Goal: Task Accomplishment & Management: Use online tool/utility

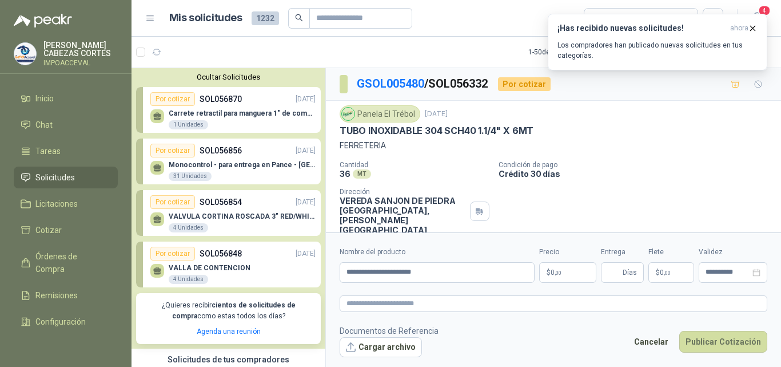
scroll to position [172, 0]
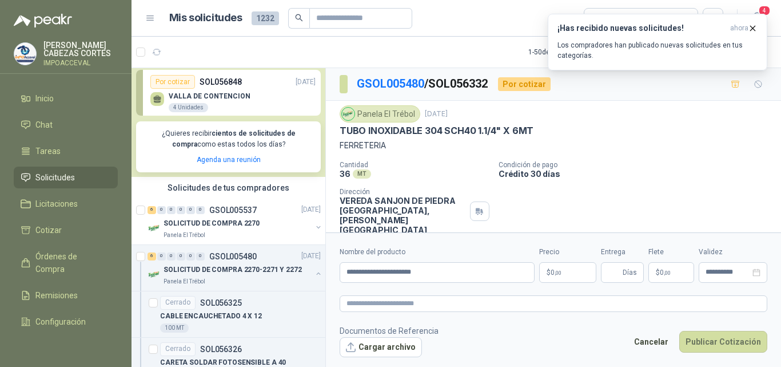
click at [555, 270] on span ",00" at bounding box center [558, 272] width 7 height 6
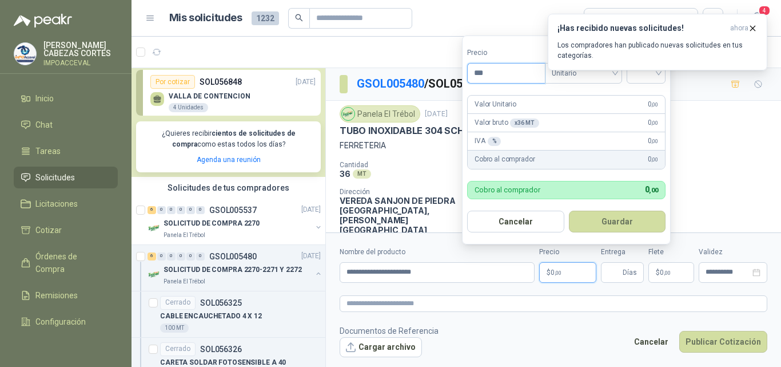
click at [488, 71] on input "***" at bounding box center [506, 72] width 77 height 19
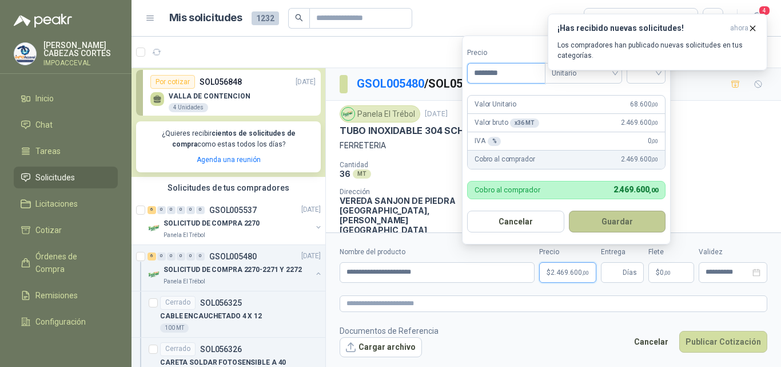
type input "********"
click at [619, 222] on button "Guardar" at bounding box center [617, 221] width 97 height 22
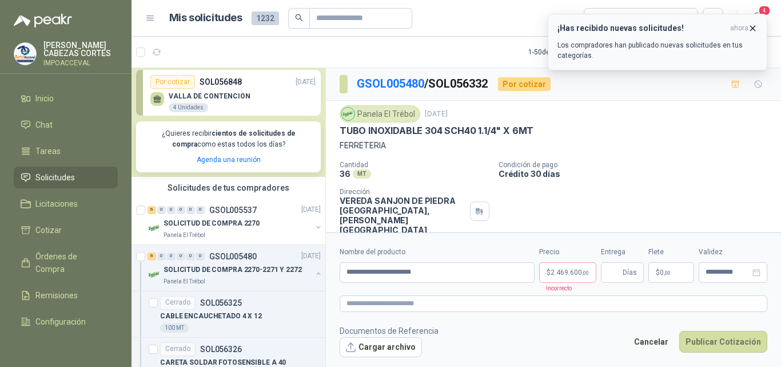
click at [758, 26] on button "¡Has recibido nuevas solicitudes! ahora Los compradores han publicado nuevas so…" at bounding box center [658, 42] width 220 height 57
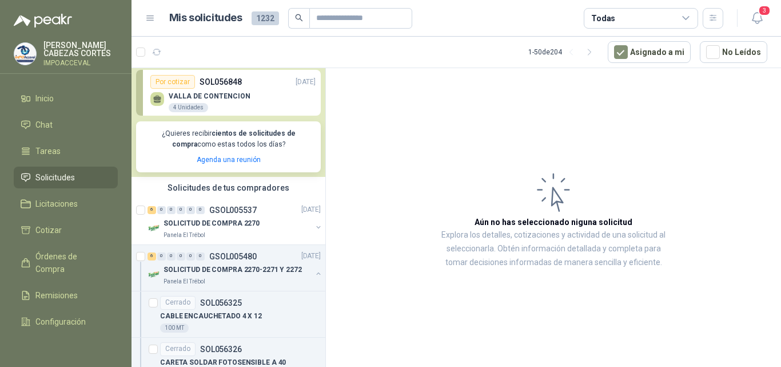
click at [297, 159] on p "Agenda una reunión" at bounding box center [228, 159] width 171 height 11
click at [446, 137] on article "Aún no has seleccionado niguna solicitud Explora los detalles, cotizaciones y a…" at bounding box center [553, 219] width 455 height 303
click at [660, 53] on button "Asignado a mi" at bounding box center [649, 52] width 83 height 22
click at [654, 97] on article "Aún no has seleccionado niguna solicitud Explora los detalles, cotizaciones y a…" at bounding box center [553, 219] width 455 height 303
click at [555, 202] on icon at bounding box center [554, 192] width 46 height 46
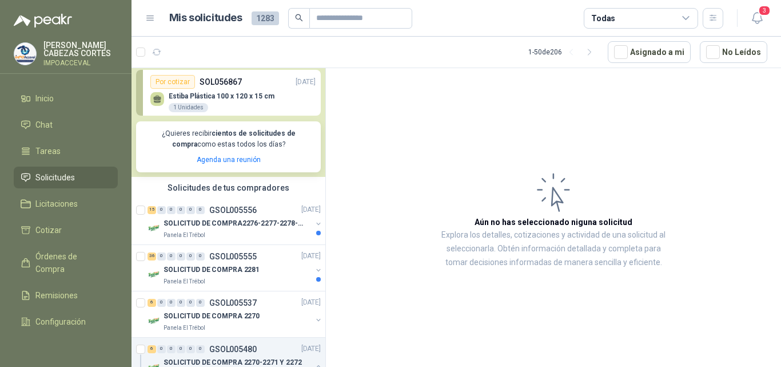
click at [241, 139] on p "¿Quieres recibir cientos de solicitudes de compra como estas todos los días?" at bounding box center [228, 139] width 171 height 22
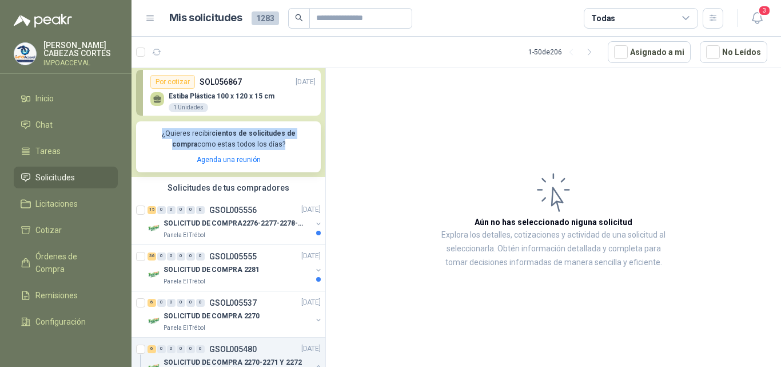
click at [241, 139] on p "¿Quieres recibir cientos de solicitudes de compra como estas todos los días?" at bounding box center [228, 139] width 171 height 22
click at [260, 90] on div "Estiba Plástica 100 x 120 x 15 cm 1 Unidades" at bounding box center [232, 101] width 165 height 24
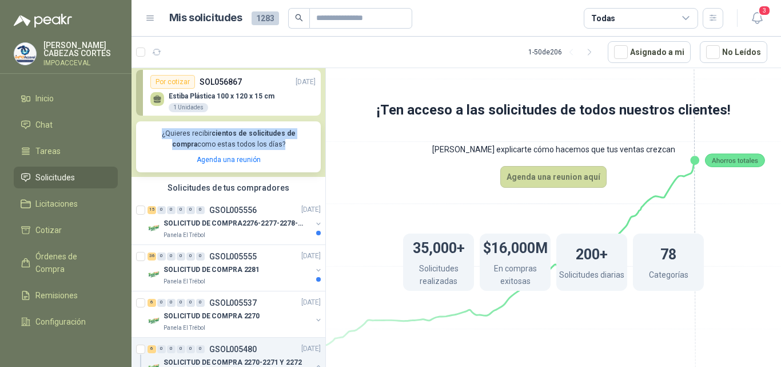
click at [237, 152] on div "¿Quieres recibir cientos de solicitudes de compra como estas todos los días? Ag…" at bounding box center [228, 146] width 185 height 51
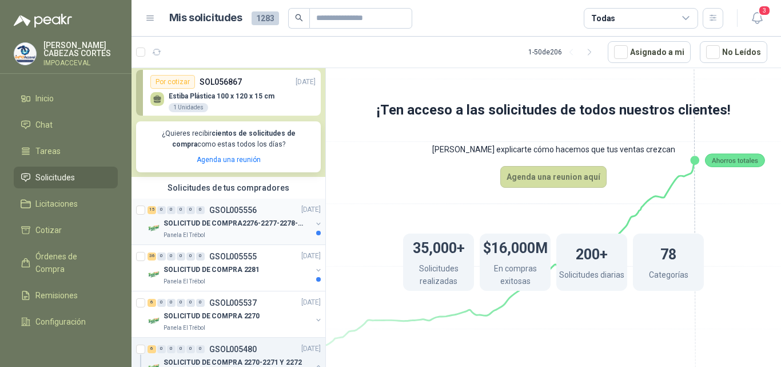
click at [230, 207] on p "GSOL005556" at bounding box center [232, 210] width 47 height 8
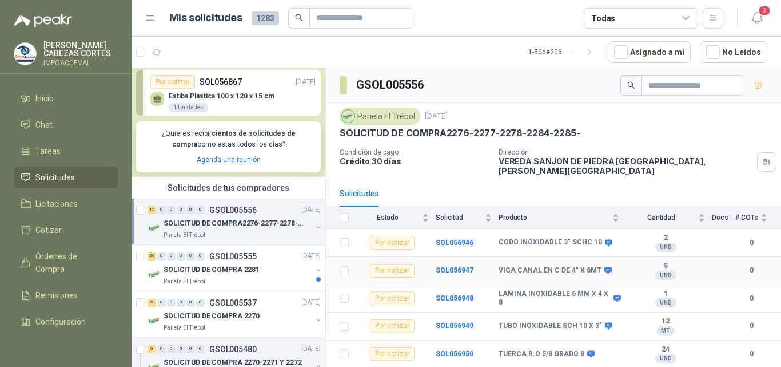
scroll to position [57, 0]
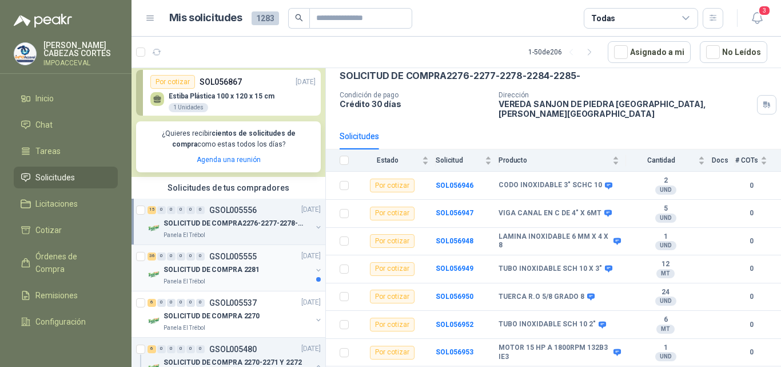
click at [267, 258] on div "36 0 0 0 0 0 GSOL005555 [DATE]" at bounding box center [236, 256] width 176 height 14
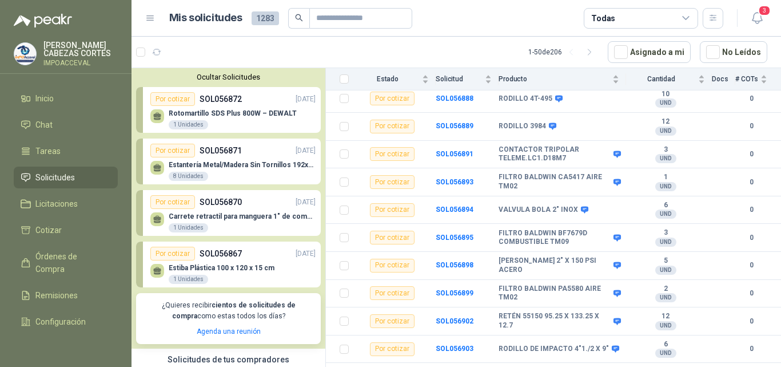
click at [221, 112] on p "Rotomartillo SDS Plus 800W – DEWALT" at bounding box center [233, 113] width 128 height 8
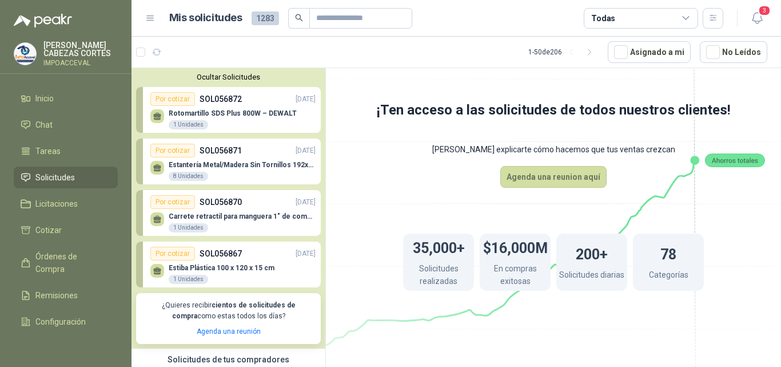
click at [221, 163] on p "Estantería Metal/Madera Sin Tornillos 192x100x50 cm 5 Niveles Gris" at bounding box center [242, 165] width 147 height 8
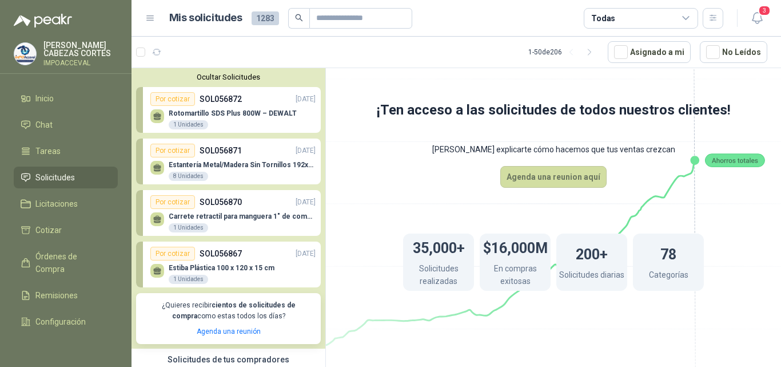
click at [221, 163] on p "Estantería Metal/Madera Sin Tornillos 192x100x50 cm 5 Niveles Gris" at bounding box center [242, 165] width 147 height 8
click at [268, 161] on div "Estantería Metal/Madera Sin Tornillos 192x100x50 cm 5 Niveles Gris 8 Unidades" at bounding box center [232, 169] width 165 height 24
click at [268, 161] on p "Estantería Metal/Madera Sin Tornillos 192x100x50 cm 5 Niveles Gris" at bounding box center [242, 165] width 147 height 8
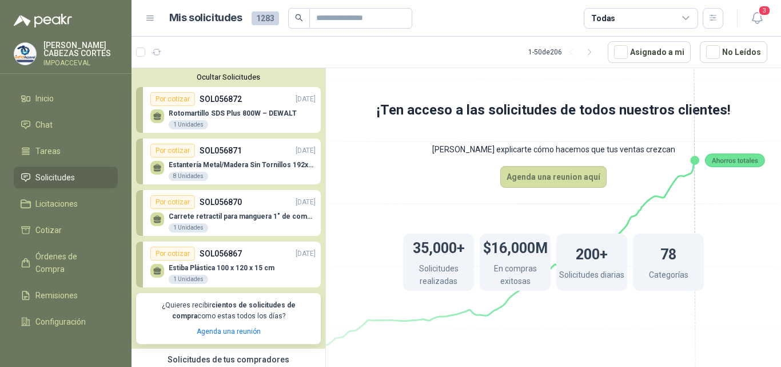
click at [180, 150] on div "Por cotizar" at bounding box center [172, 151] width 45 height 14
click at [226, 164] on p "Estantería Metal/Madera Sin Tornillos 192x100x50 cm 5 Niveles Gris" at bounding box center [242, 165] width 147 height 8
click at [77, 173] on li "Solicitudes" at bounding box center [66, 177] width 90 height 13
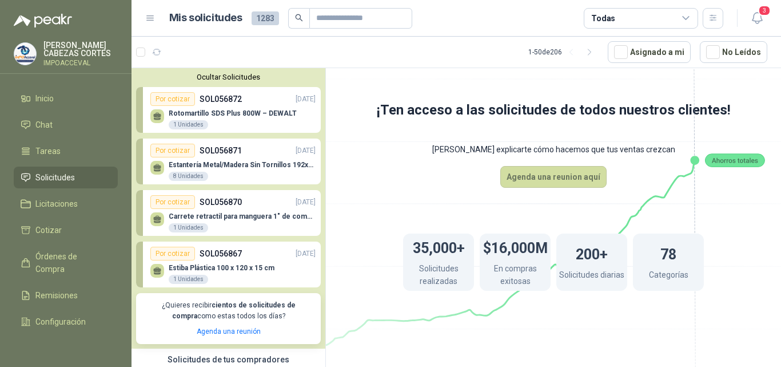
click at [77, 173] on li "Solicitudes" at bounding box center [66, 177] width 90 height 13
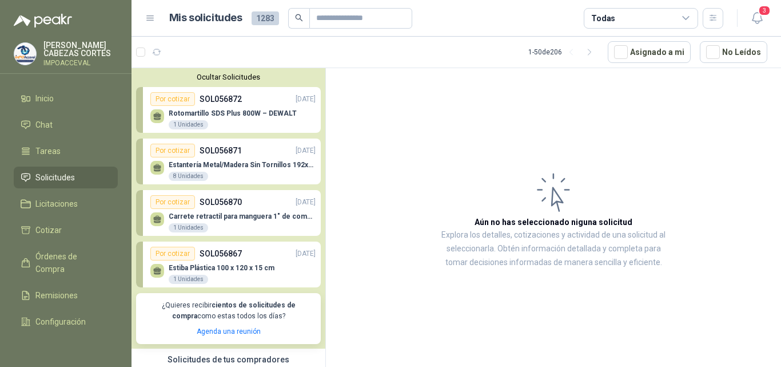
click at [227, 165] on p "Estantería Metal/Madera Sin Tornillos 192x100x50 cm 5 Niveles Gris" at bounding box center [242, 165] width 147 height 8
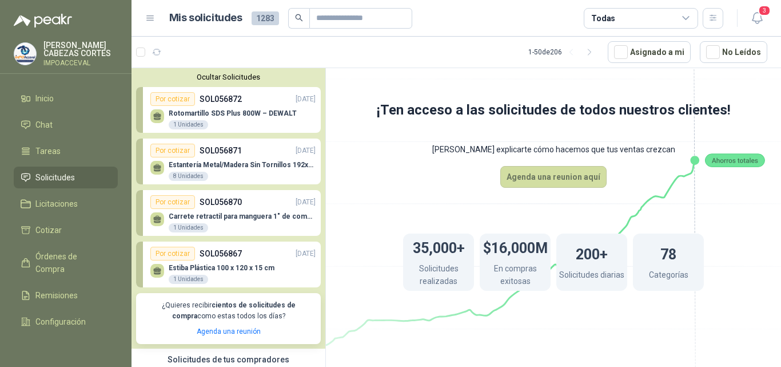
click at [227, 165] on p "Estantería Metal/Madera Sin Tornillos 192x100x50 cm 5 Niveles Gris" at bounding box center [242, 165] width 147 height 8
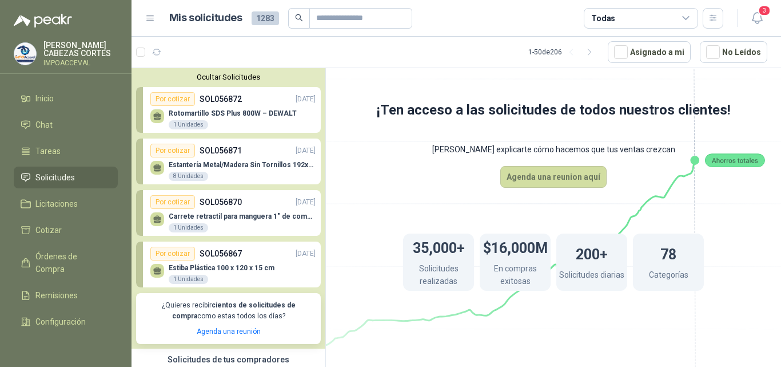
click at [227, 165] on p "Estantería Metal/Madera Sin Tornillos 192x100x50 cm 5 Niveles Gris" at bounding box center [242, 165] width 147 height 8
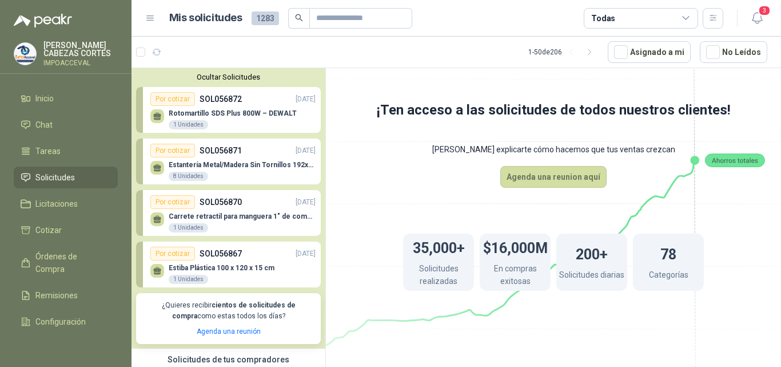
click at [55, 181] on span "Solicitudes" at bounding box center [54, 177] width 39 height 13
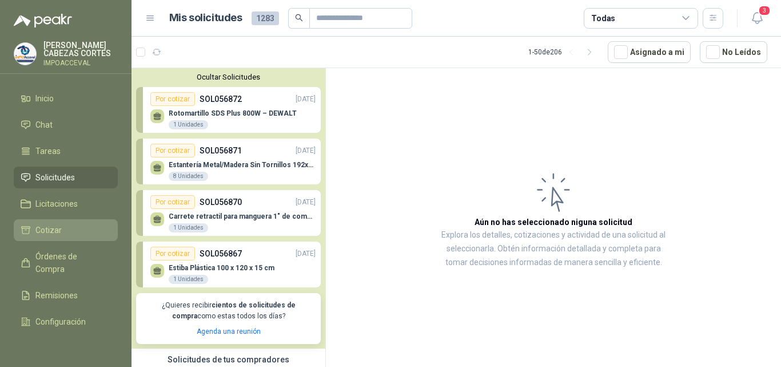
click at [47, 227] on span "Cotizar" at bounding box center [48, 230] width 26 height 13
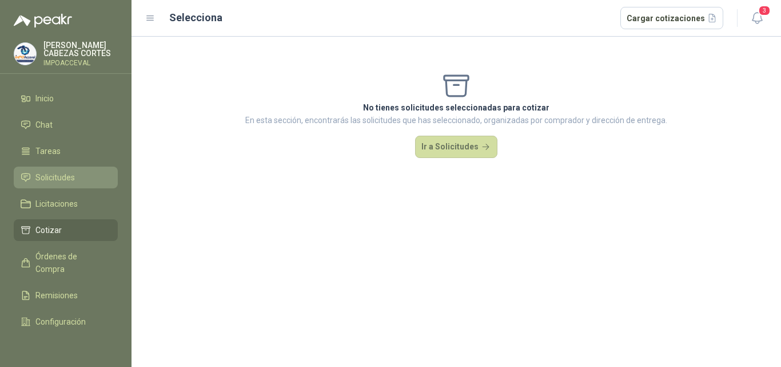
click at [58, 175] on span "Solicitudes" at bounding box center [54, 177] width 39 height 13
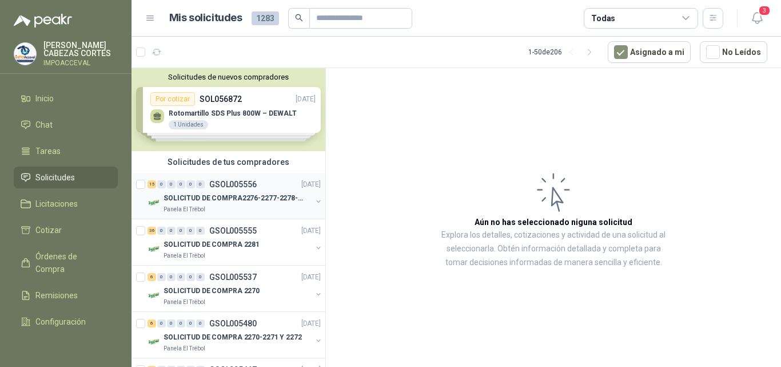
click at [226, 173] on div "15 0 0 0 0 0 GSOL005556 [DATE] SOLICITUD DE COMPRA2276-2277-2278-2284-2285- Pan…" at bounding box center [229, 196] width 194 height 46
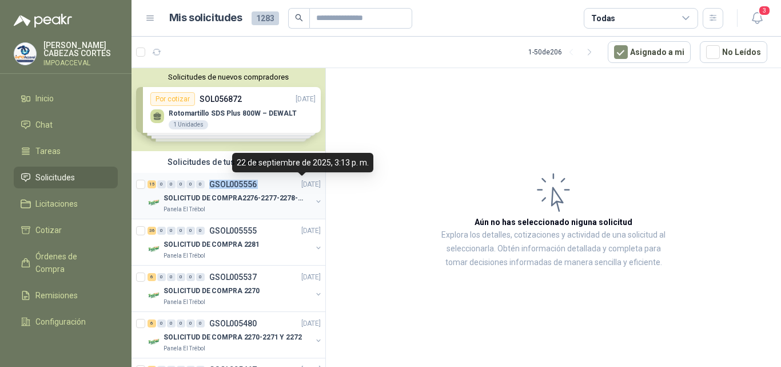
click at [301, 184] on p "[DATE]" at bounding box center [310, 184] width 19 height 11
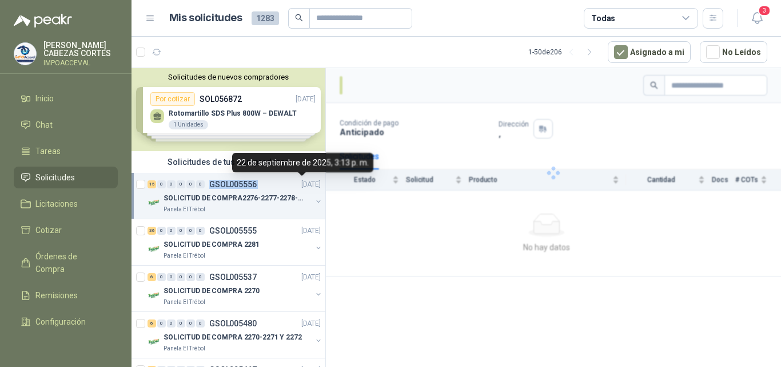
click at [301, 184] on p "[DATE]" at bounding box center [310, 184] width 19 height 11
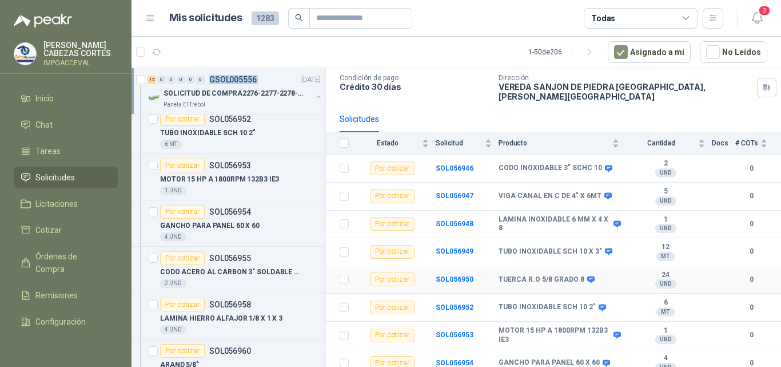
scroll to position [57, 0]
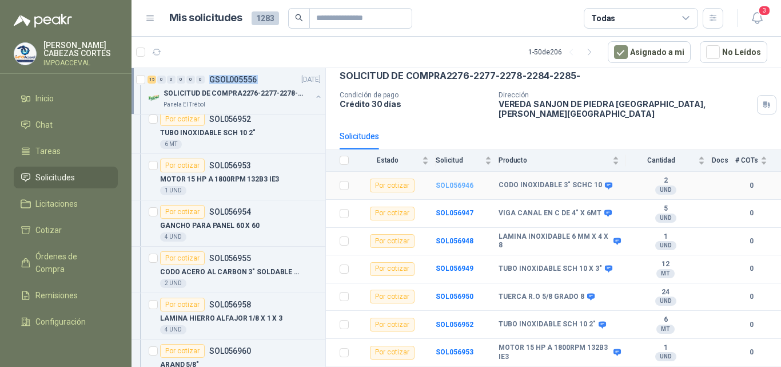
click at [462, 181] on b "SOL056946" at bounding box center [455, 185] width 38 height 8
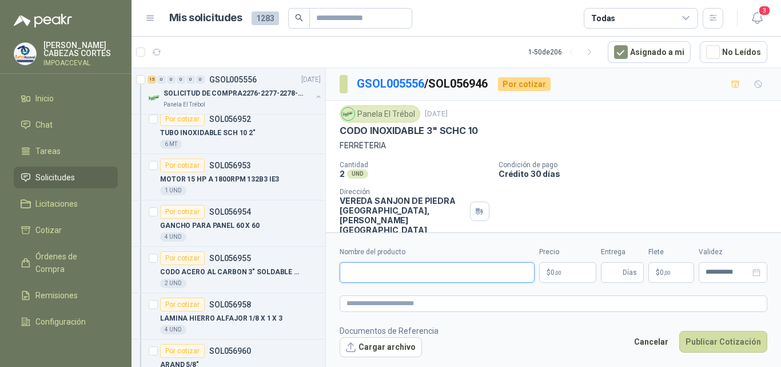
click at [377, 276] on input "Nombre del producto" at bounding box center [437, 272] width 195 height 21
type input "**********"
click at [566, 272] on p "$ 0 ,00" at bounding box center [567, 272] width 57 height 21
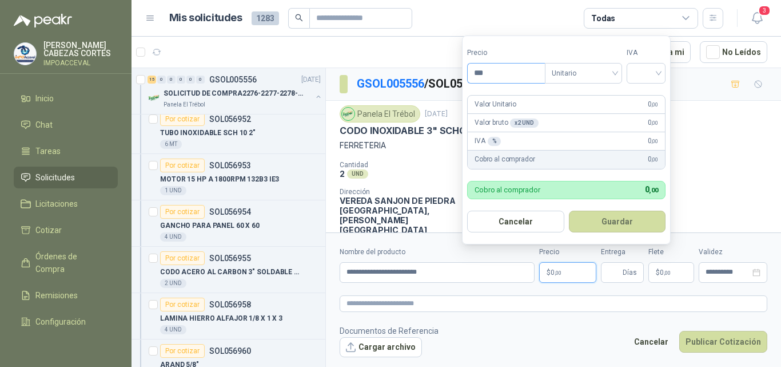
click at [490, 65] on input "***" at bounding box center [506, 72] width 77 height 19
type input "********"
click at [612, 220] on button "Guardar" at bounding box center [617, 221] width 97 height 22
click at [659, 71] on input "search" at bounding box center [646, 71] width 25 height 17
click at [645, 99] on div "19%" at bounding box center [648, 96] width 21 height 13
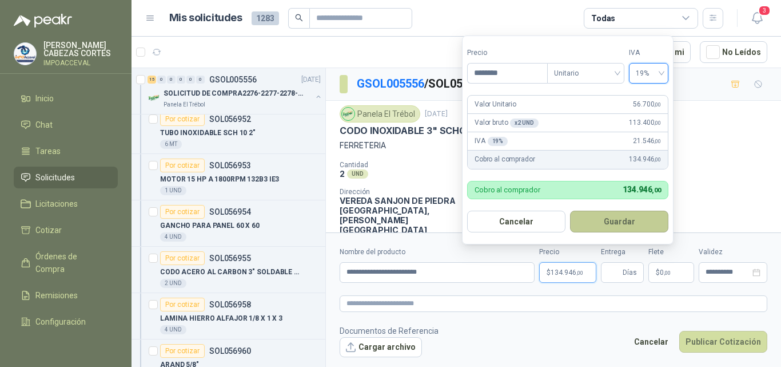
click at [623, 221] on button "Guardar" at bounding box center [619, 221] width 98 height 22
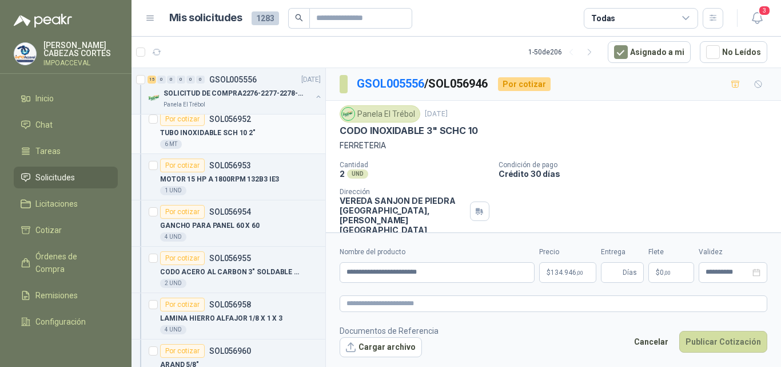
click at [214, 136] on p "TUBO INOXIDABLE SCH 10 2"" at bounding box center [208, 133] width 96 height 11
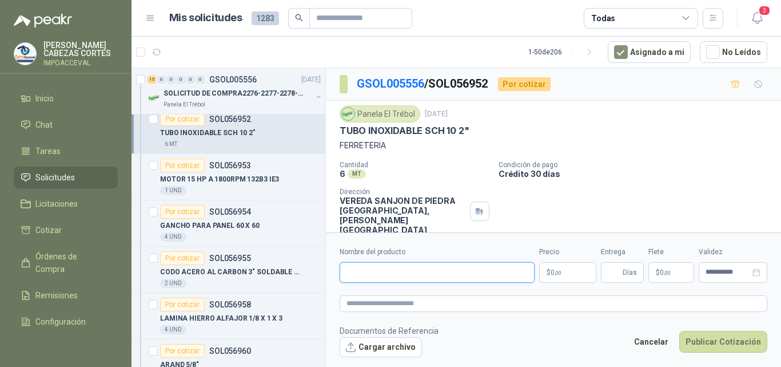
click at [386, 275] on input "Nombre del producto" at bounding box center [437, 272] width 195 height 21
type input "**********"
click at [559, 276] on p "$ 0 ,00" at bounding box center [567, 272] width 57 height 21
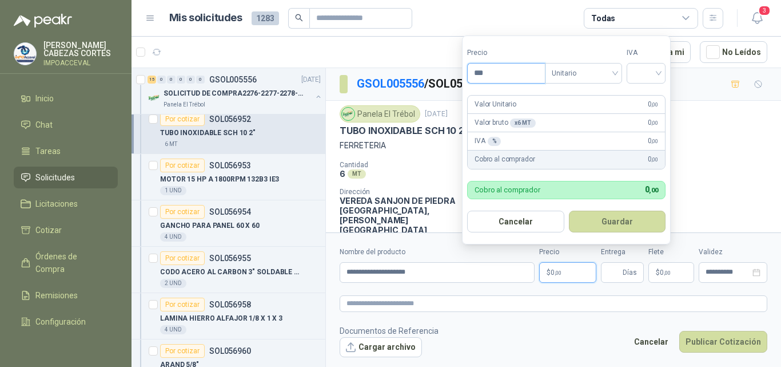
click at [500, 74] on input "***" at bounding box center [506, 72] width 77 height 19
type input "********"
click at [659, 72] on input "search" at bounding box center [646, 71] width 25 height 17
click at [642, 98] on div "19%" at bounding box center [648, 96] width 21 height 13
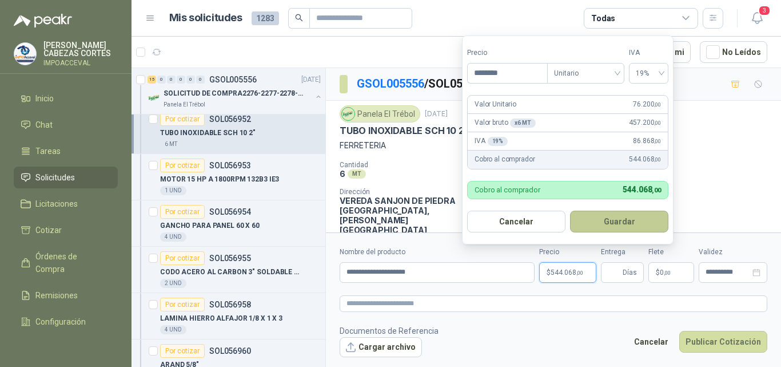
click at [627, 222] on button "Guardar" at bounding box center [619, 221] width 98 height 22
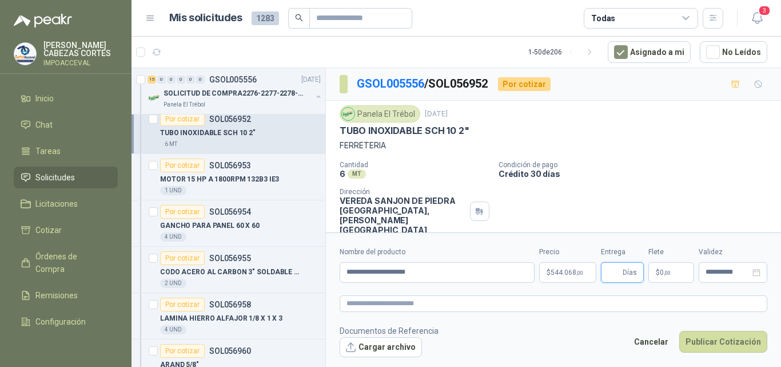
click at [609, 272] on input "Entrega" at bounding box center [614, 272] width 13 height 19
type input "*"
click at [756, 275] on icon "close-circle" at bounding box center [757, 272] width 8 height 8
click at [756, 275] on div "**********" at bounding box center [733, 272] width 55 height 8
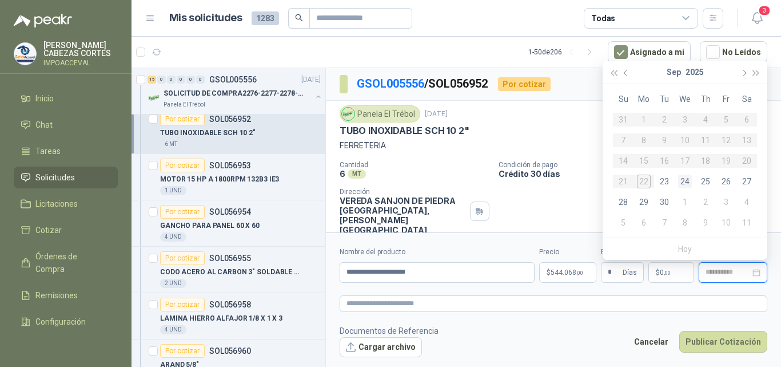
type input "**********"
click at [705, 181] on div "25" at bounding box center [706, 181] width 14 height 14
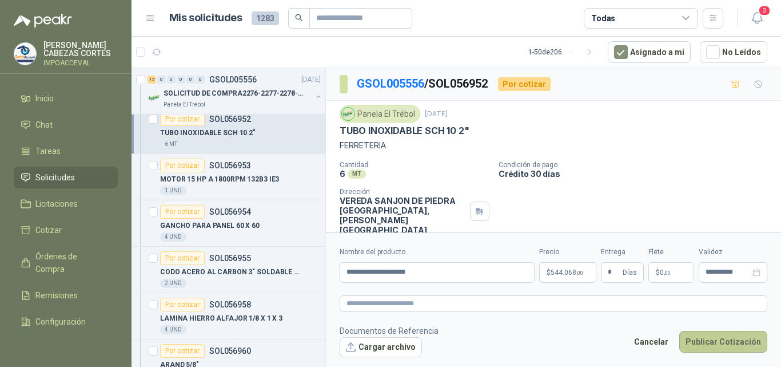
click at [727, 343] on button "Publicar Cotización" at bounding box center [723, 342] width 88 height 22
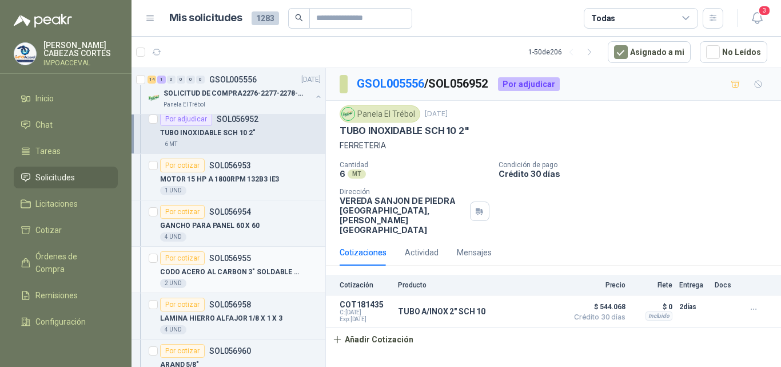
click at [228, 269] on p "CODO ACERO AL CARBON 3" SOLDABLE SCH40" at bounding box center [231, 272] width 142 height 11
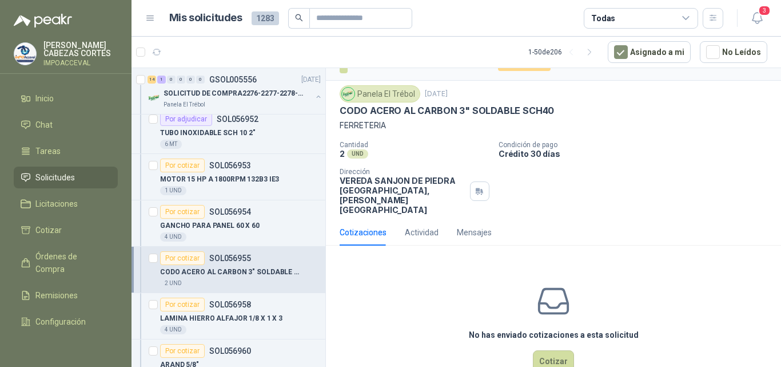
scroll to position [31, 0]
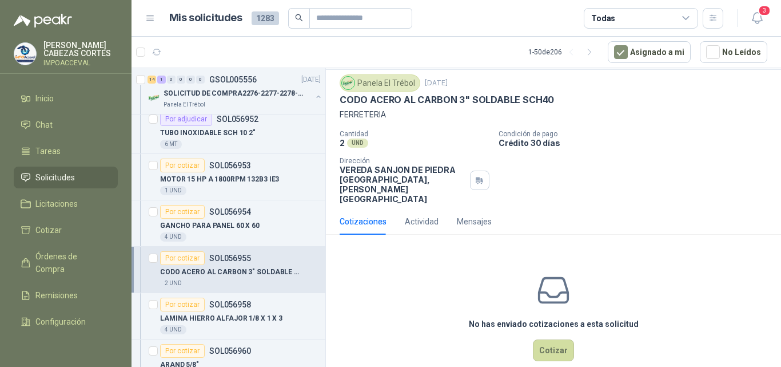
click at [251, 272] on p "CODO ACERO AL CARBON 3" SOLDABLE SCH40" at bounding box center [231, 272] width 142 height 11
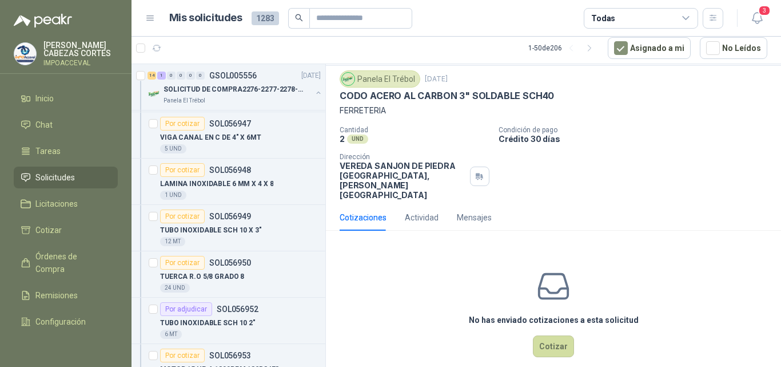
scroll to position [57, 0]
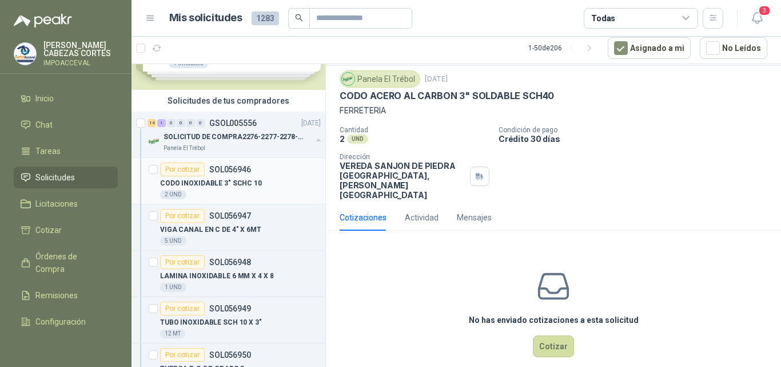
click at [231, 181] on p "CODO INOXIDABLE 3" SCHC 10" at bounding box center [211, 183] width 102 height 11
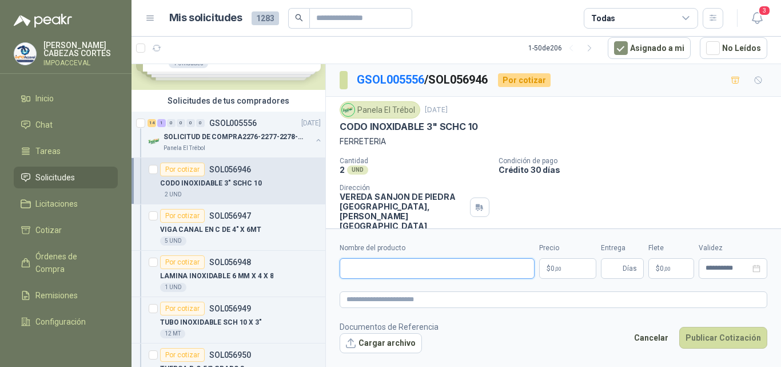
click at [357, 268] on input "Nombre del producto" at bounding box center [437, 268] width 195 height 21
type input "**********"
click at [561, 271] on span ",00" at bounding box center [558, 268] width 7 height 6
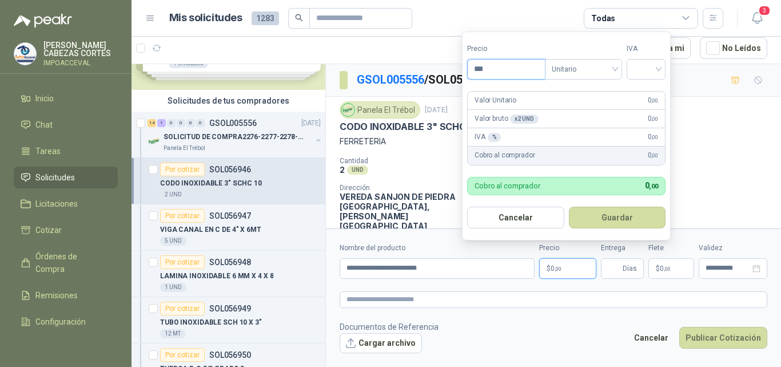
click at [500, 73] on input "***" at bounding box center [506, 68] width 77 height 19
type input "********"
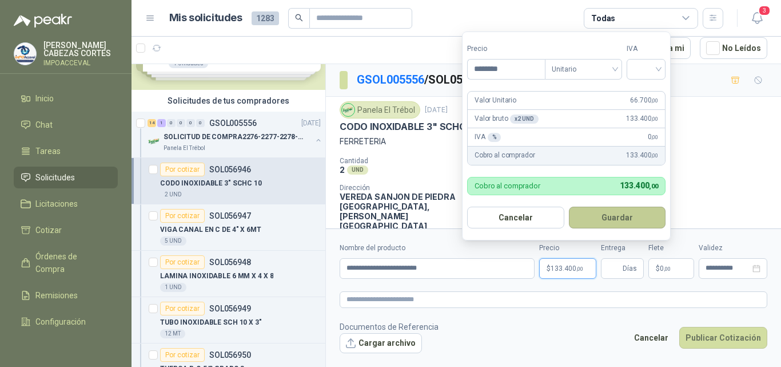
click at [621, 216] on button "Guardar" at bounding box center [617, 217] width 97 height 22
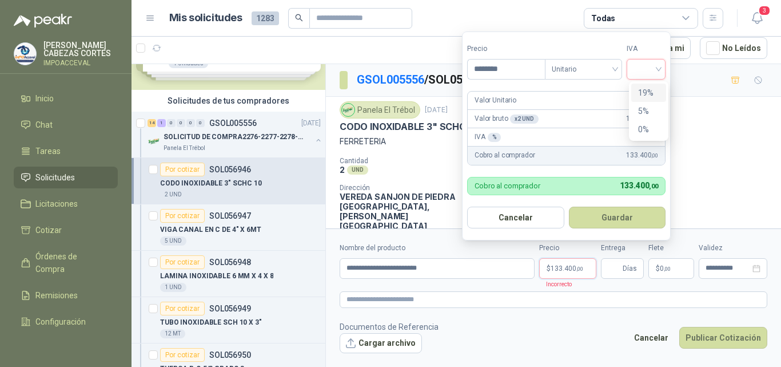
click at [659, 67] on input "search" at bounding box center [646, 67] width 25 height 17
click at [643, 93] on div "19%" at bounding box center [648, 92] width 21 height 13
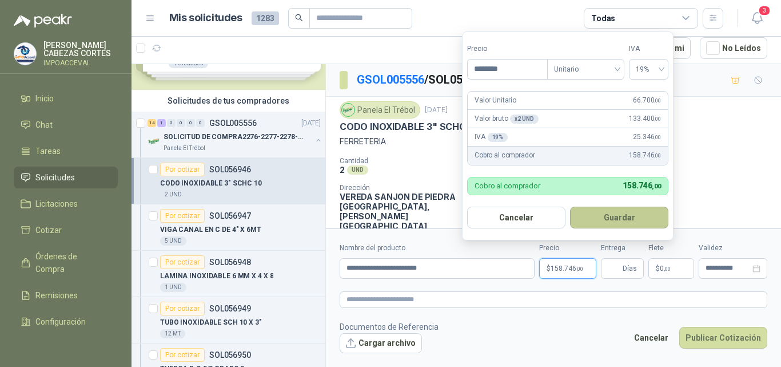
click at [626, 216] on button "Guardar" at bounding box center [619, 217] width 98 height 22
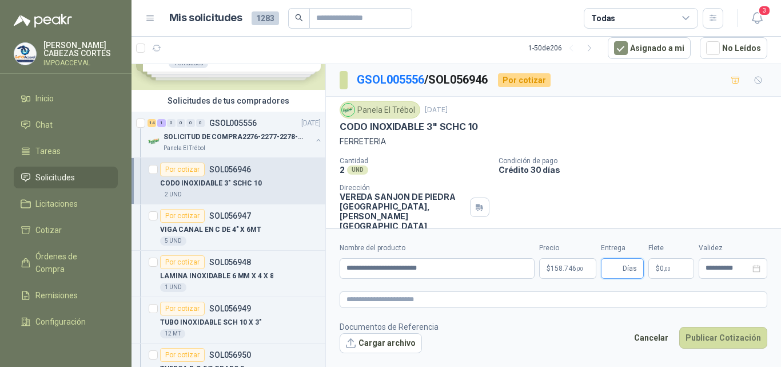
click at [615, 271] on input "Entrega" at bounding box center [614, 268] width 13 height 19
type input "*"
click at [722, 340] on button "Publicar Cotización" at bounding box center [723, 338] width 88 height 22
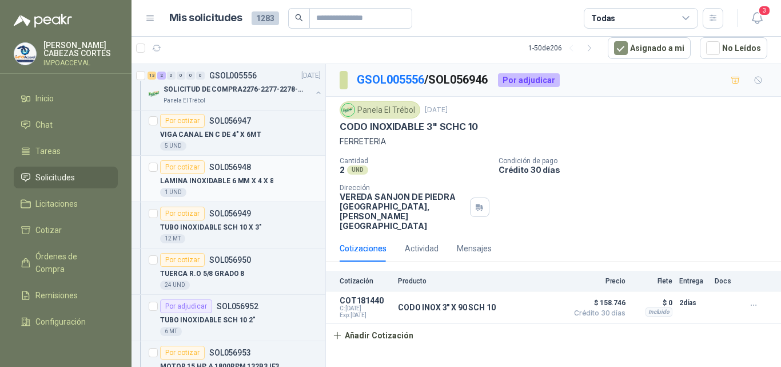
scroll to position [172, 0]
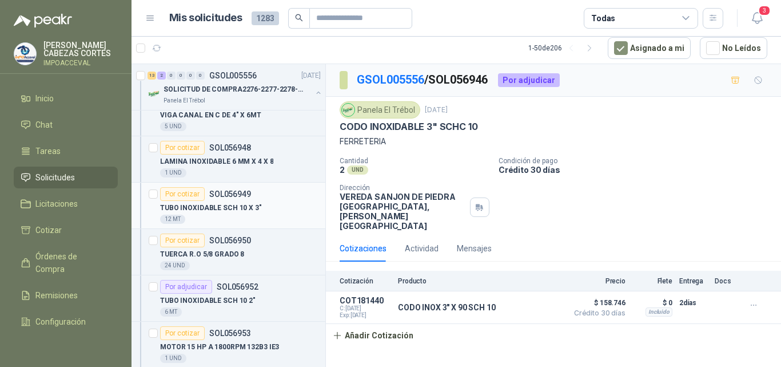
click at [241, 209] on p "TUBO INOXIDABLE SCH 10 X 3"" at bounding box center [211, 207] width 102 height 11
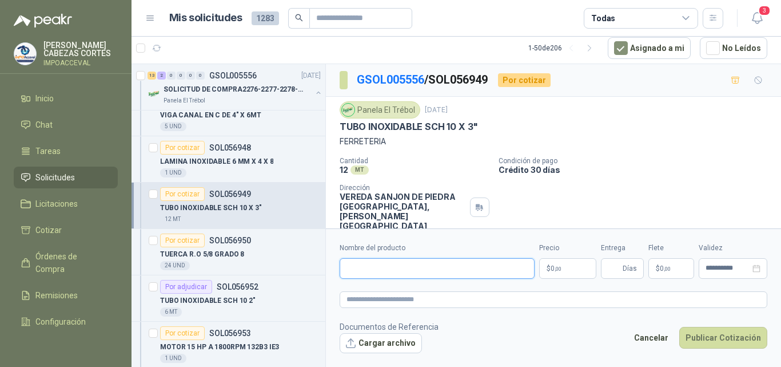
click at [367, 273] on input "Nombre del producto" at bounding box center [437, 268] width 195 height 21
type input "**********"
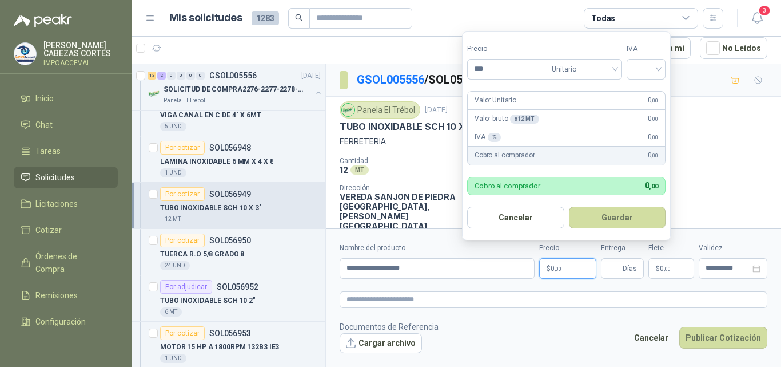
click at [562, 271] on span ",00" at bounding box center [558, 268] width 7 height 6
click at [662, 70] on div at bounding box center [646, 69] width 39 height 21
type input "*********"
click at [643, 95] on div "19%" at bounding box center [648, 92] width 21 height 13
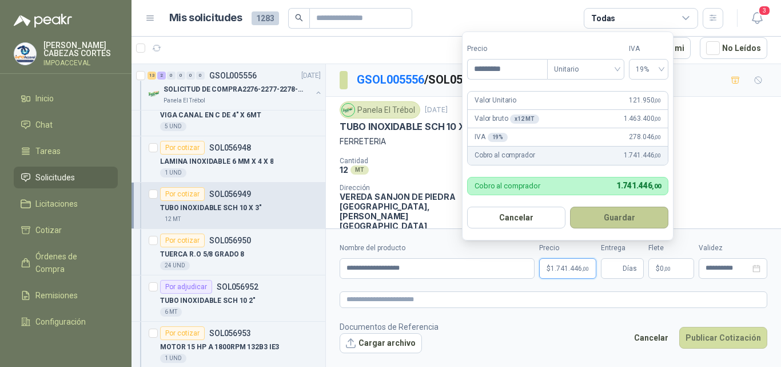
click at [629, 219] on button "Guardar" at bounding box center [619, 217] width 98 height 22
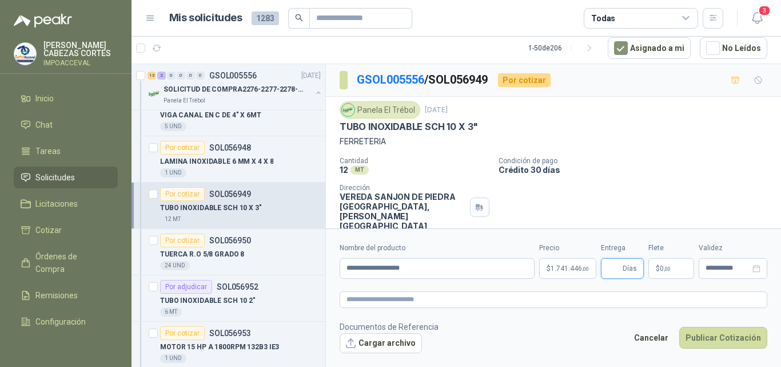
click at [614, 270] on input "Entrega" at bounding box center [614, 268] width 13 height 19
type input "*"
click at [758, 270] on icon "close-circle" at bounding box center [757, 268] width 8 height 8
click at [758, 270] on div at bounding box center [733, 268] width 55 height 8
type input "*"
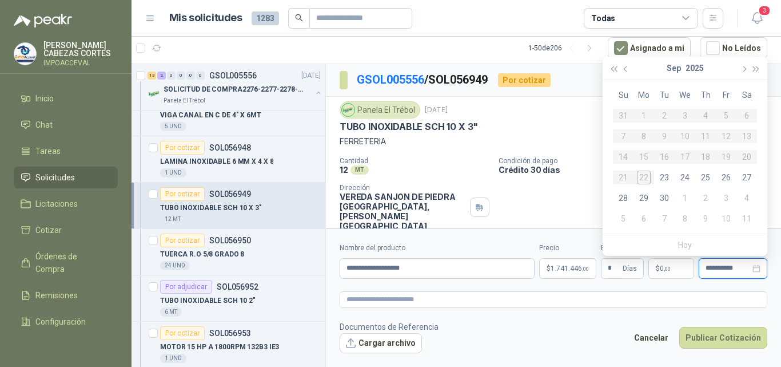
type input "**********"
click at [708, 176] on div "25" at bounding box center [706, 177] width 14 height 14
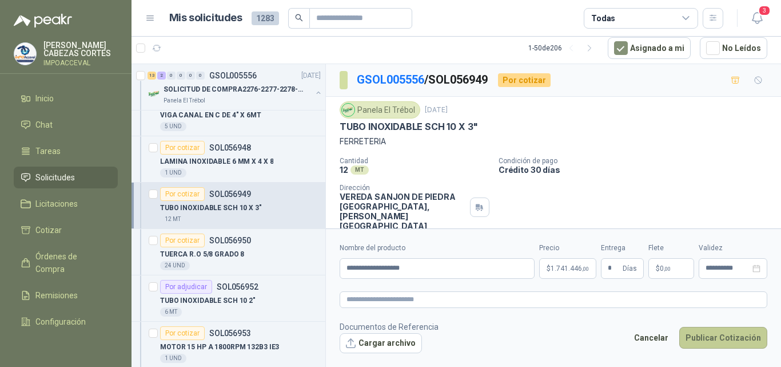
click at [714, 338] on button "Publicar Cotización" at bounding box center [723, 338] width 88 height 22
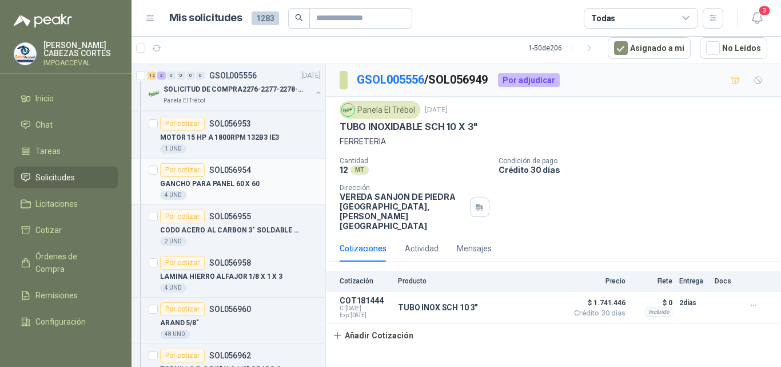
scroll to position [400, 0]
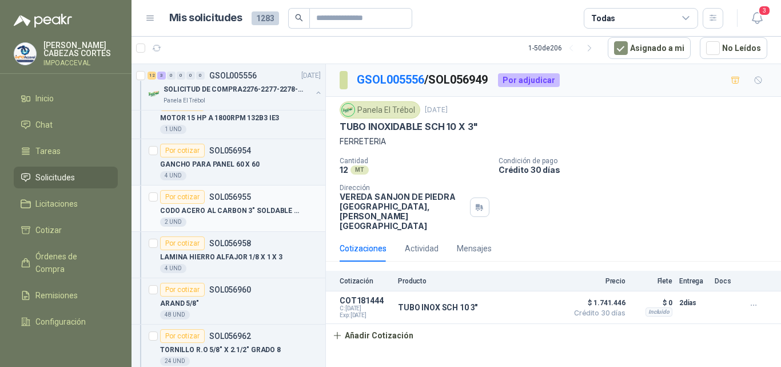
click at [189, 200] on div "Por cotizar" at bounding box center [182, 197] width 45 height 14
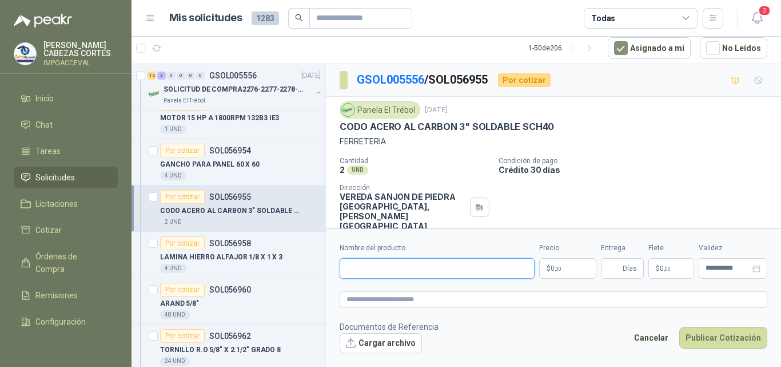
click at [379, 268] on input "Nombre del producto" at bounding box center [437, 268] width 195 height 21
type input "**********"
click at [558, 271] on span ",00" at bounding box center [558, 268] width 7 height 6
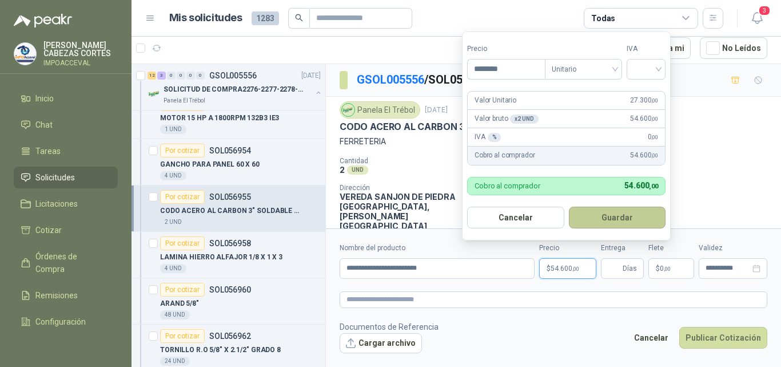
type input "********"
click at [613, 222] on button "Guardar" at bounding box center [617, 217] width 97 height 22
click at [662, 69] on div at bounding box center [646, 69] width 39 height 21
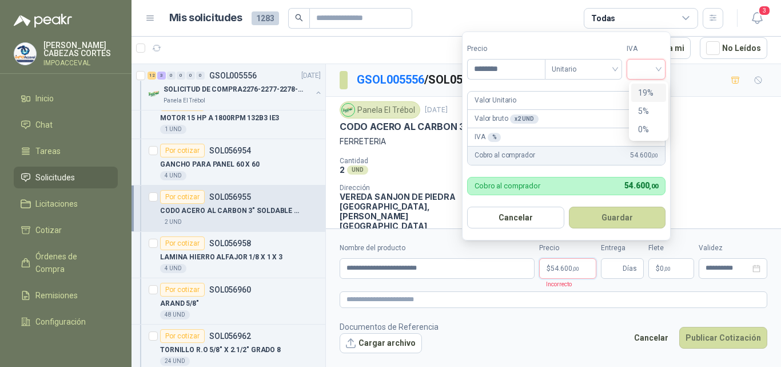
click at [645, 91] on div "19%" at bounding box center [648, 92] width 21 height 13
click at [645, 92] on div "Valor Unitario 27.300 ,00" at bounding box center [566, 101] width 197 height 18
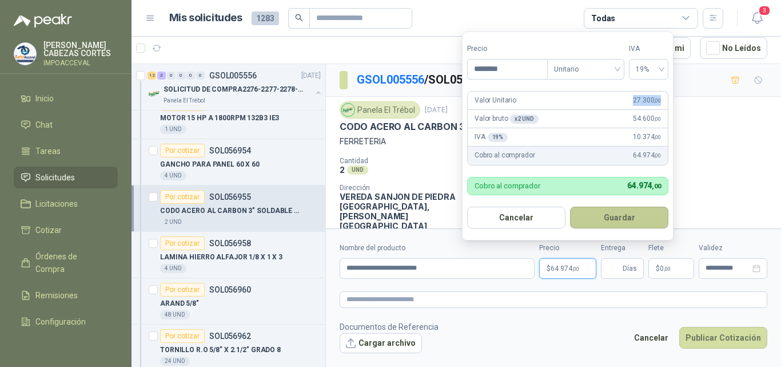
click at [610, 217] on button "Guardar" at bounding box center [619, 217] width 98 height 22
click at [610, 235] on div "Cotizaciones Actividad Mensajes" at bounding box center [554, 248] width 428 height 26
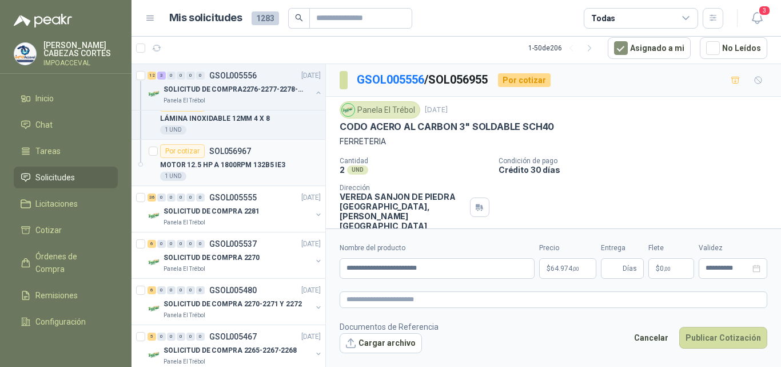
scroll to position [744, 0]
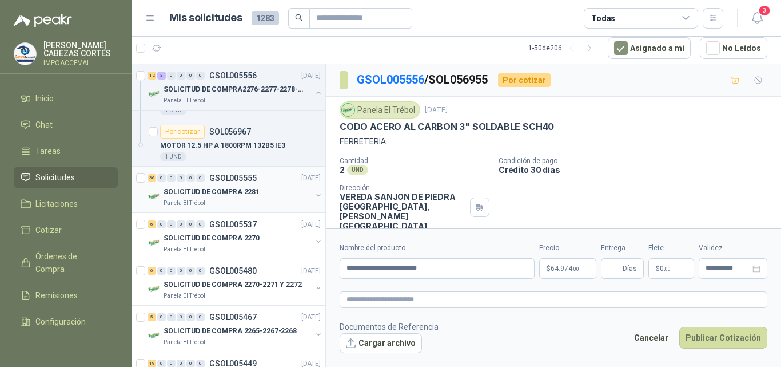
click at [231, 193] on p "SOLICITUD DE COMPRA 2281" at bounding box center [212, 191] width 96 height 11
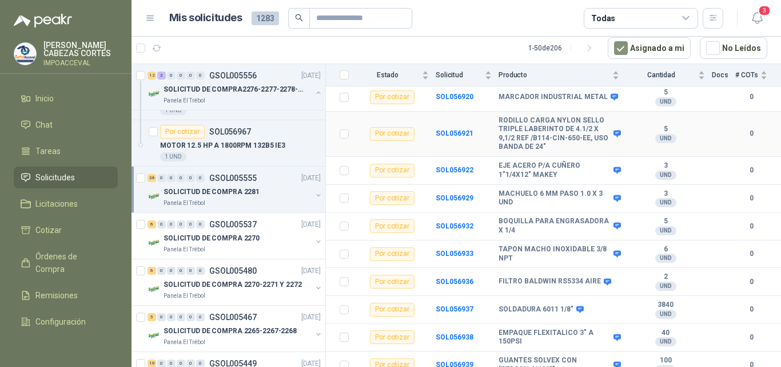
scroll to position [801, 0]
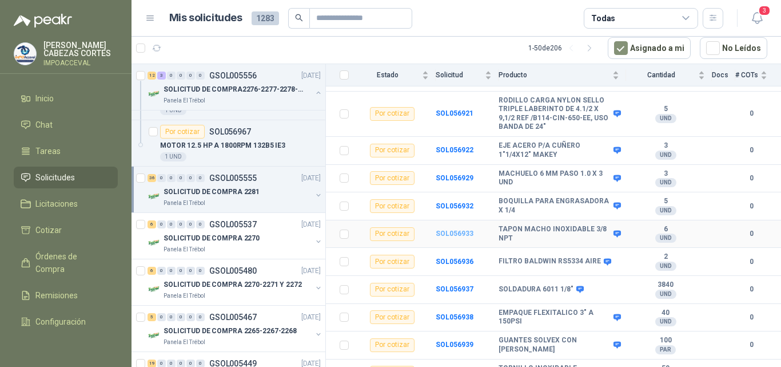
click at [451, 229] on b "SOL056933" at bounding box center [455, 233] width 38 height 8
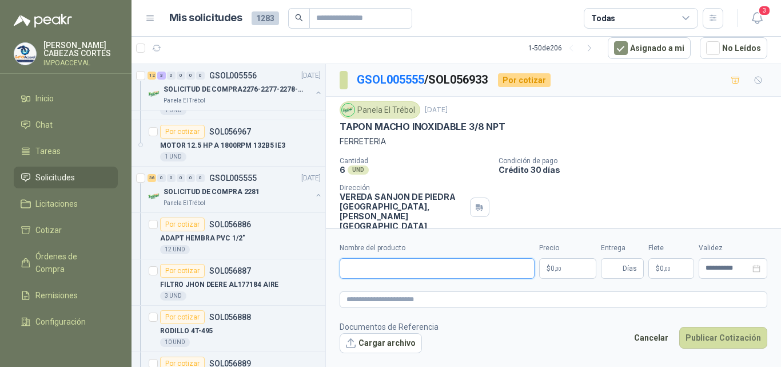
click at [352, 274] on input "Nombre del producto" at bounding box center [437, 268] width 195 height 21
type input "*"
type input "**********"
click at [555, 271] on span ",00" at bounding box center [558, 268] width 7 height 6
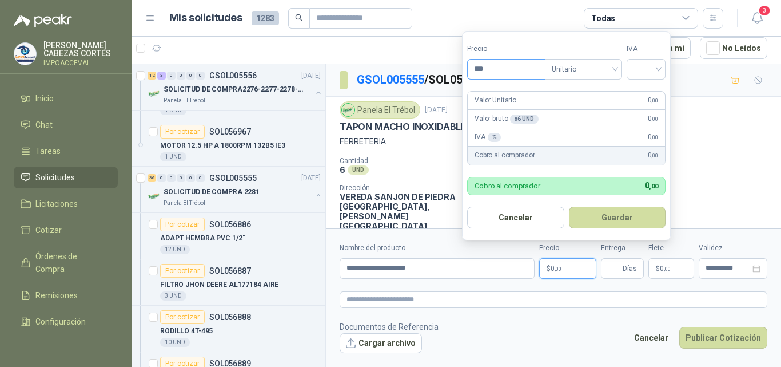
click at [490, 69] on input "***" at bounding box center [506, 68] width 77 height 19
click at [663, 68] on div at bounding box center [646, 69] width 39 height 21
type input "*******"
click at [644, 94] on div "19%" at bounding box center [648, 92] width 21 height 13
click at [621, 219] on button "Guardar" at bounding box center [619, 217] width 98 height 22
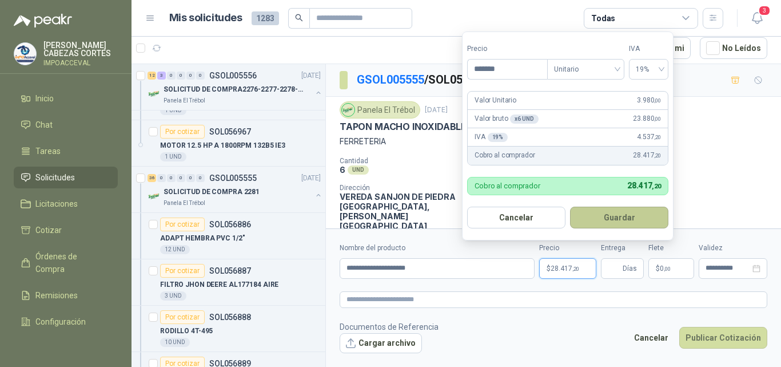
click at [621, 235] on div "Cotizaciones Actividad Mensajes" at bounding box center [554, 248] width 428 height 26
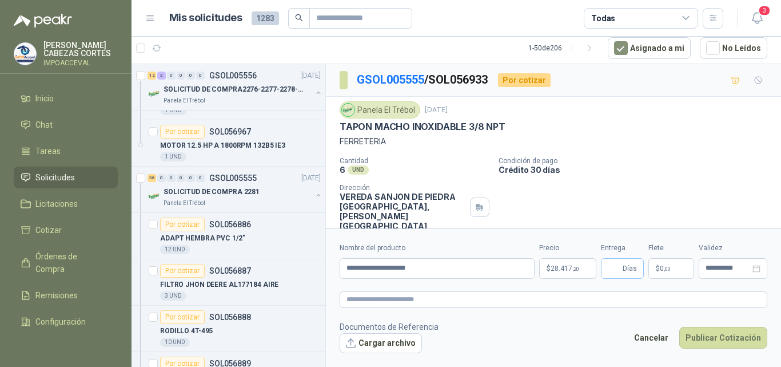
click at [631, 268] on span "Días" at bounding box center [630, 268] width 14 height 19
click at [613, 269] on input "Entrega" at bounding box center [614, 268] width 13 height 19
type input "*"
click at [724, 338] on button "Publicar Cotización" at bounding box center [723, 338] width 88 height 22
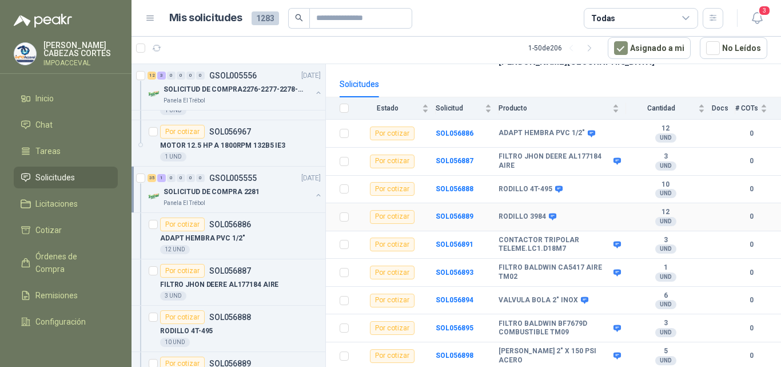
scroll to position [114, 0]
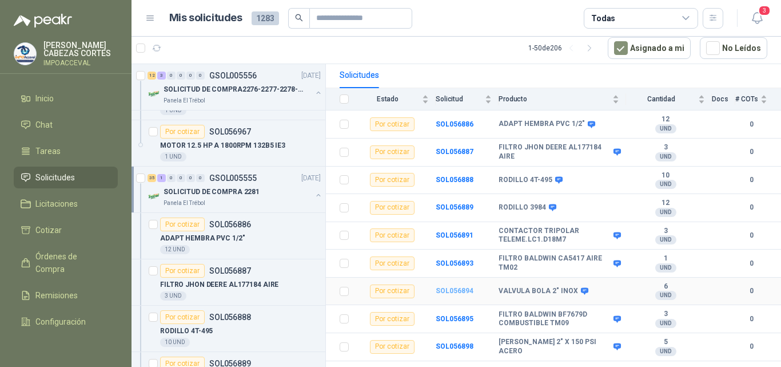
click at [452, 287] on b "SOL056894" at bounding box center [455, 291] width 38 height 8
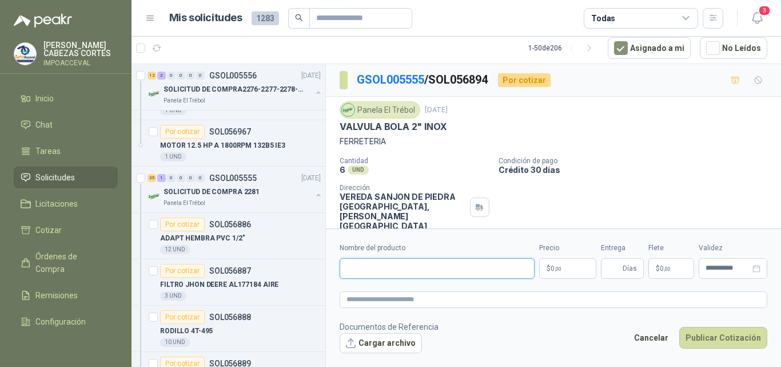
click at [379, 269] on input "Nombre del producto" at bounding box center [437, 268] width 195 height 21
type input "**********"
click at [557, 269] on span ",00" at bounding box center [558, 268] width 7 height 6
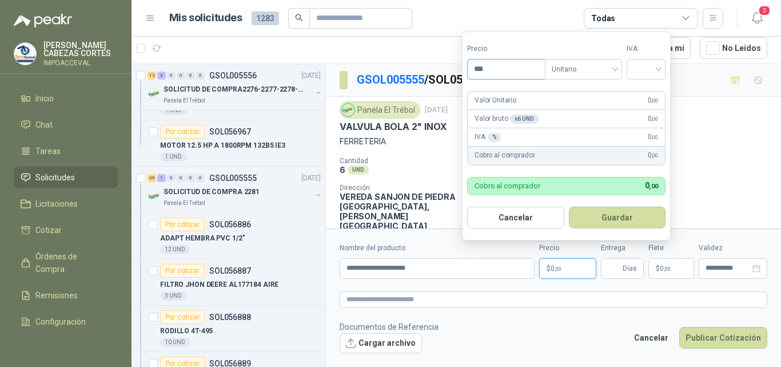
click at [495, 69] on input "***" at bounding box center [506, 68] width 77 height 19
type input "*********"
click at [659, 67] on input "search" at bounding box center [646, 67] width 25 height 17
click at [641, 94] on div "19%" at bounding box center [648, 92] width 21 height 13
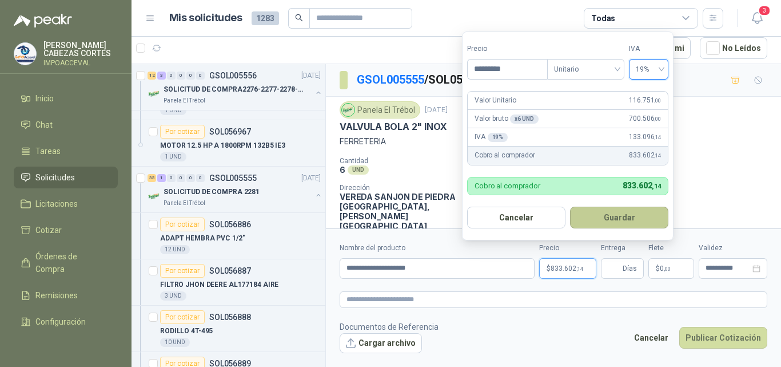
click at [619, 219] on button "Guardar" at bounding box center [619, 217] width 98 height 22
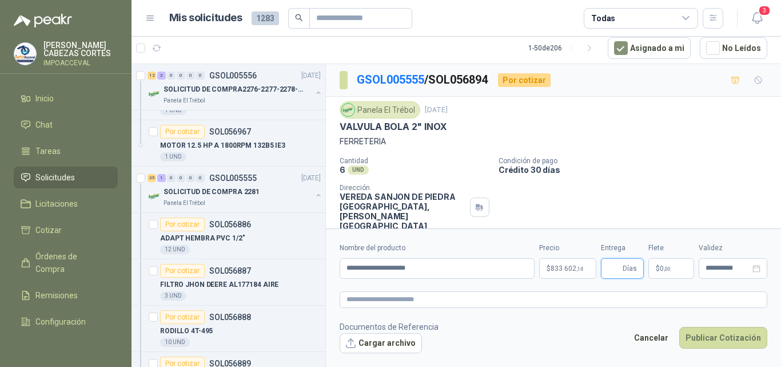
click at [610, 269] on input "Entrega" at bounding box center [614, 268] width 13 height 19
type input "*"
click at [729, 271] on input "**********" at bounding box center [728, 267] width 45 height 7
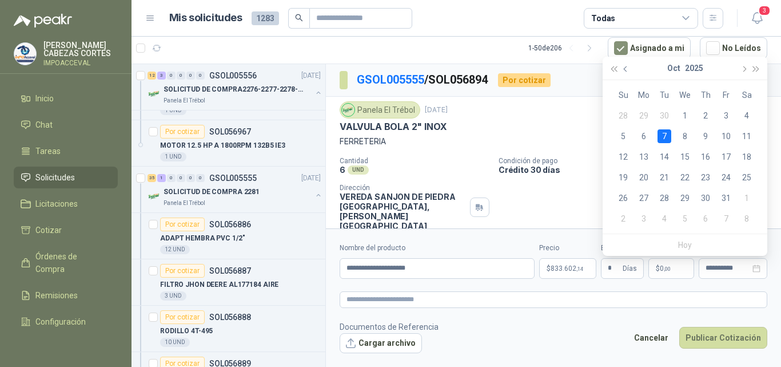
click at [625, 69] on span "button" at bounding box center [627, 69] width 6 height 6
type input "**********"
click at [707, 177] on div "25" at bounding box center [706, 177] width 14 height 14
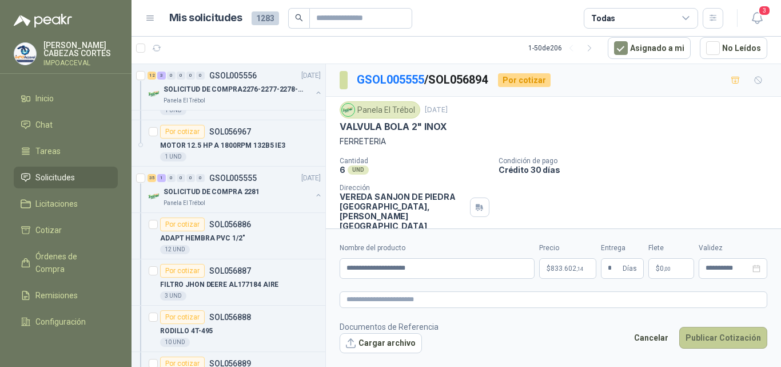
click at [716, 336] on button "Publicar Cotización" at bounding box center [723, 338] width 88 height 22
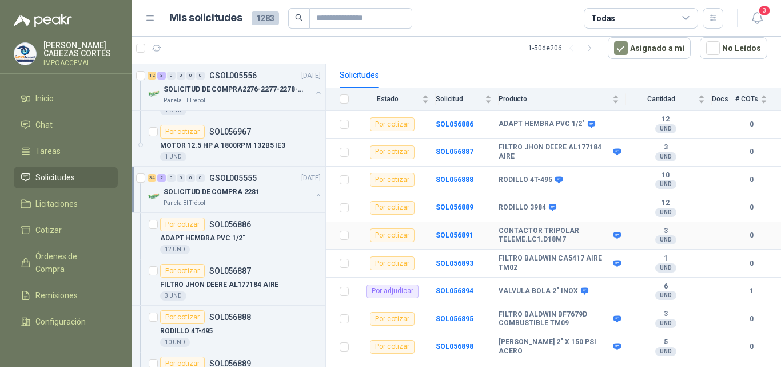
scroll to position [172, 0]
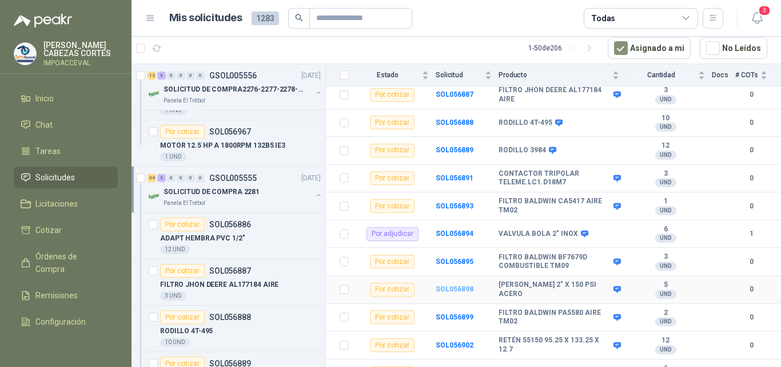
click at [450, 285] on b "SOL056898" at bounding box center [455, 289] width 38 height 8
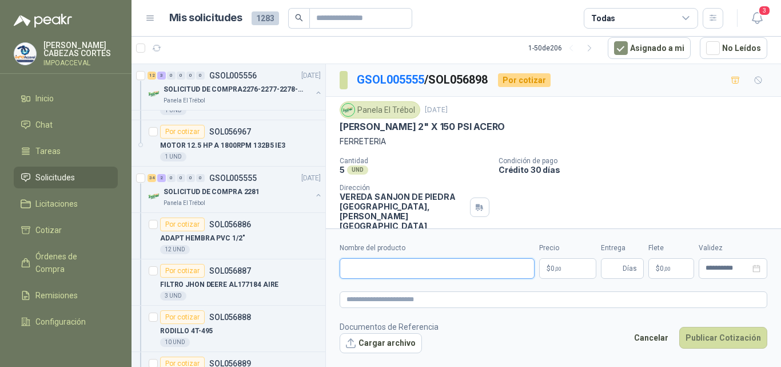
click at [370, 272] on input "Nombre del producto" at bounding box center [437, 268] width 195 height 21
type input "**********"
click at [571, 272] on p "$ 0 ,00" at bounding box center [567, 268] width 57 height 21
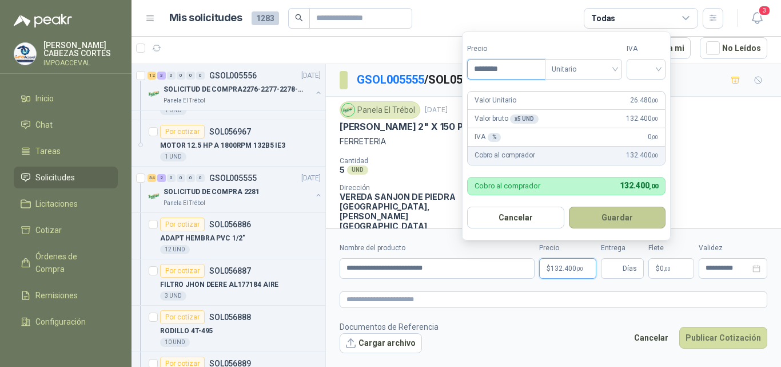
type input "********"
click at [633, 221] on button "Guardar" at bounding box center [617, 217] width 97 height 22
click at [662, 68] on div at bounding box center [646, 69] width 39 height 21
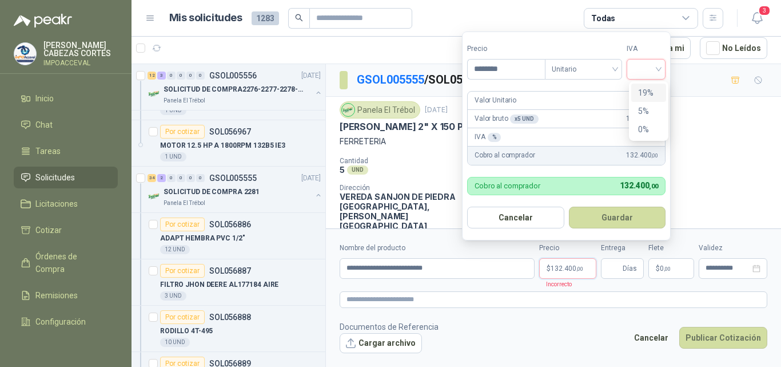
click at [646, 91] on div "19%" at bounding box center [648, 92] width 21 height 13
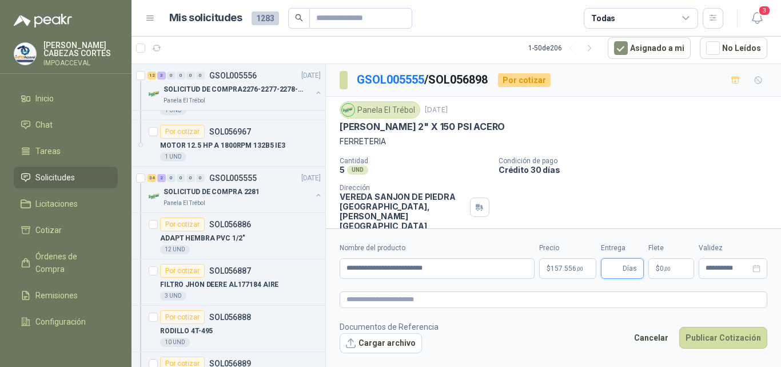
click at [614, 267] on input "Entrega" at bounding box center [614, 268] width 13 height 19
type input "*"
click at [724, 272] on div "**********" at bounding box center [733, 268] width 69 height 21
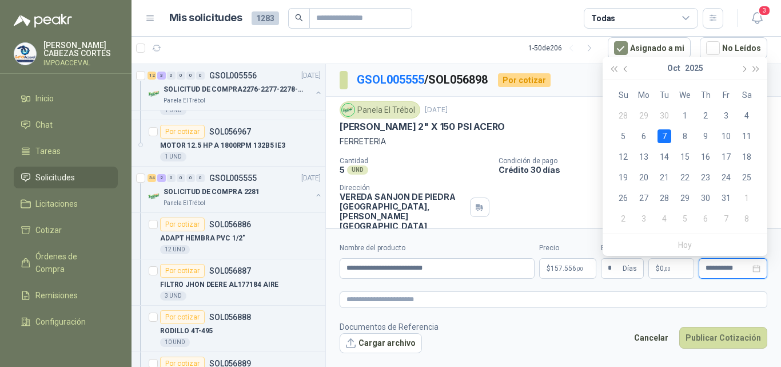
type input "**********"
click at [614, 69] on span "button" at bounding box center [614, 69] width 6 height 6
click at [626, 67] on span "button" at bounding box center [627, 69] width 6 height 6
click at [707, 198] on table "Su Mo Tu We Th Fr Sa 27 28 29 30 31 1 2 3 4 5 6 7 8 9 10 11 12 13 14 15 16 17 1…" at bounding box center [685, 157] width 144 height 144
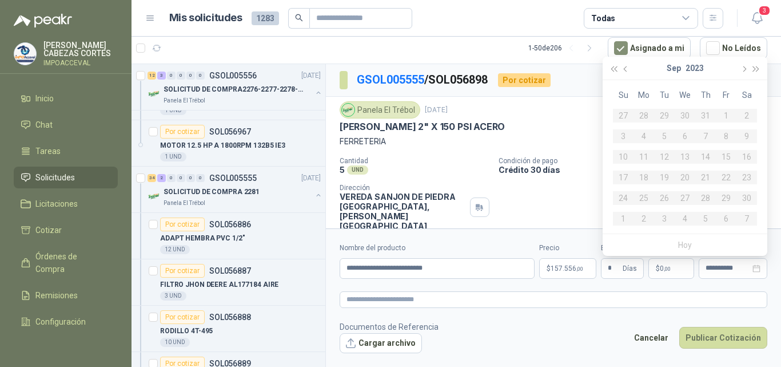
click at [707, 198] on table "Su Mo Tu We Th Fr Sa 27 28 29 30 31 1 2 3 4 5 6 7 8 9 10 11 12 13 14 15 16 17 1…" at bounding box center [685, 157] width 144 height 144
click at [728, 344] on button "Publicar Cotización" at bounding box center [723, 338] width 88 height 22
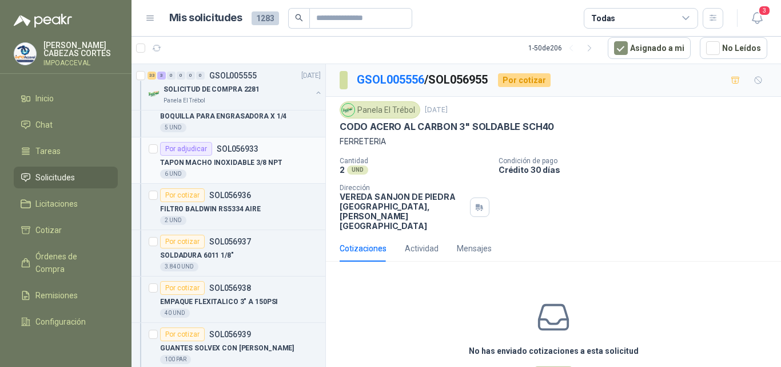
scroll to position [2173, 0]
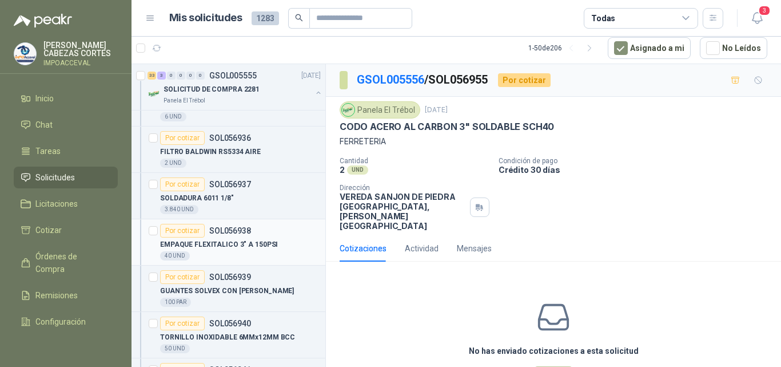
click at [213, 246] on p "EMPAQUE FLEXITALICO 3" A 150PSI" at bounding box center [219, 244] width 118 height 11
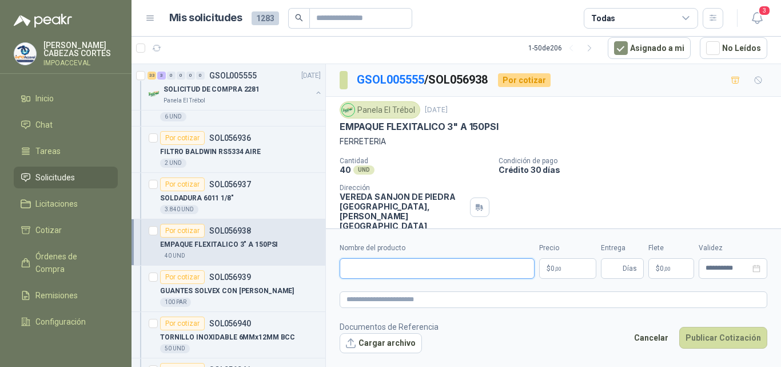
click at [354, 269] on input "Nombre del producto" at bounding box center [437, 268] width 195 height 21
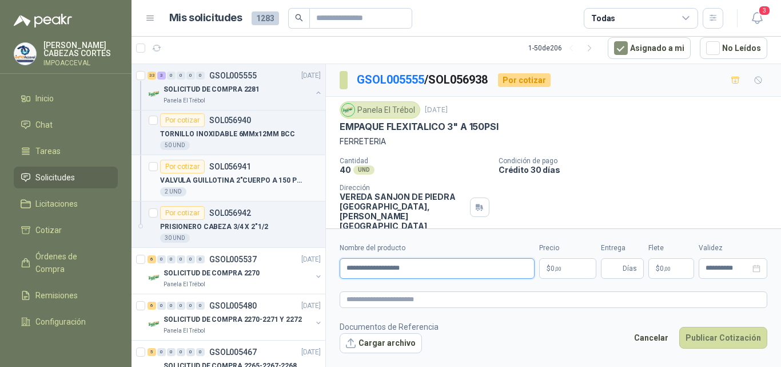
scroll to position [2402, 0]
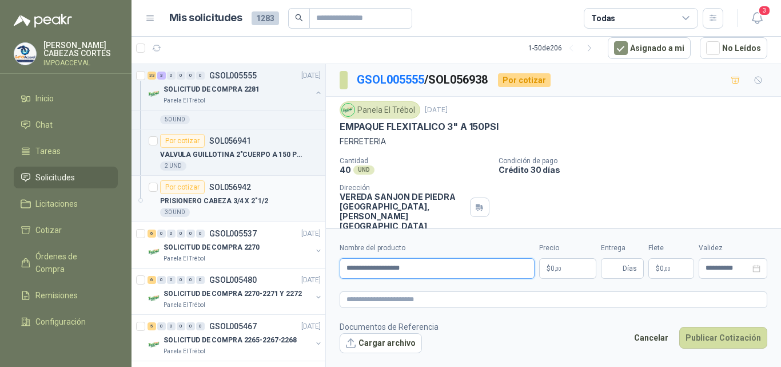
type input "**********"
click at [224, 201] on p "PRISIONERO CABEZA 3/4 X 2"1/2" at bounding box center [214, 201] width 108 height 11
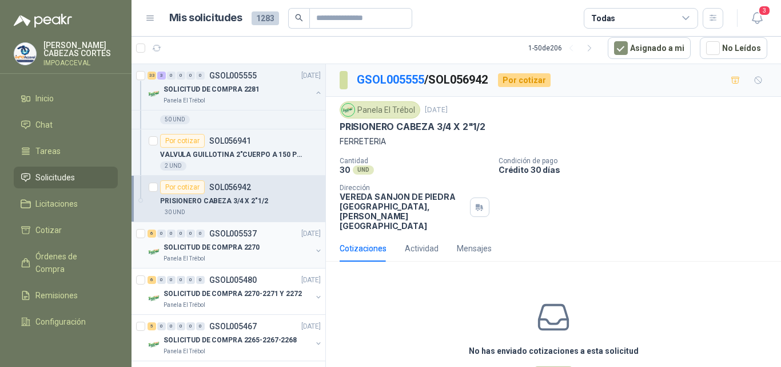
click at [228, 253] on div "SOLICITUD DE COMPRA 2270" at bounding box center [238, 247] width 148 height 14
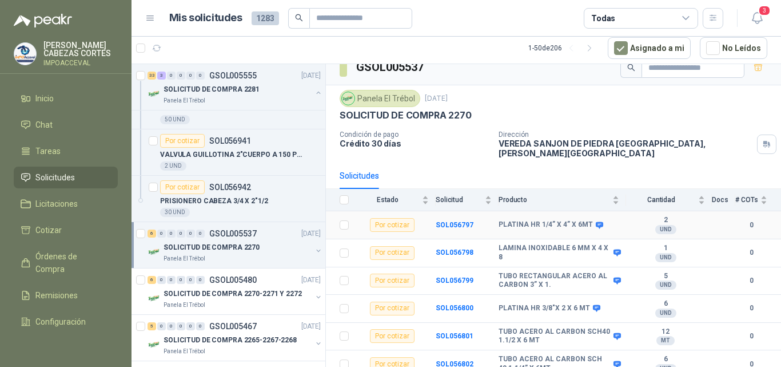
scroll to position [17, 0]
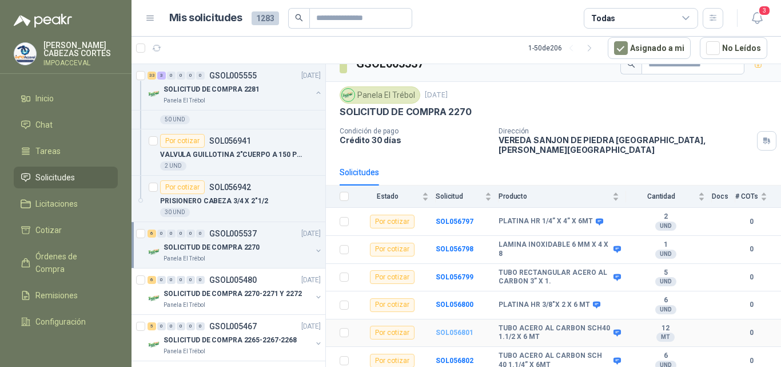
click at [457, 328] on b "SOL056801" at bounding box center [455, 332] width 38 height 8
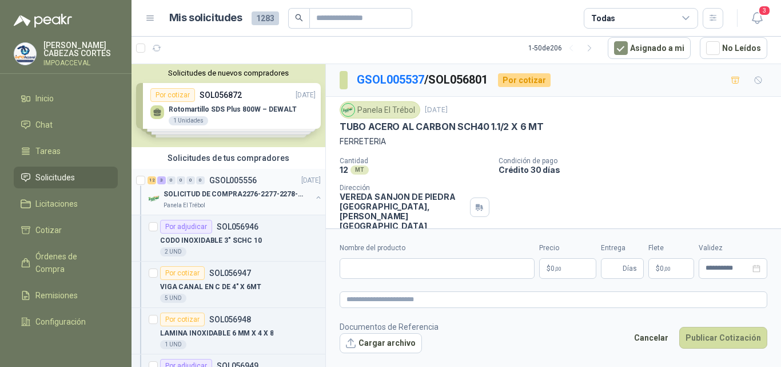
click at [255, 190] on p "SOLICITUD DE COMPRA2276-2277-2278-2284-2285-" at bounding box center [235, 194] width 142 height 11
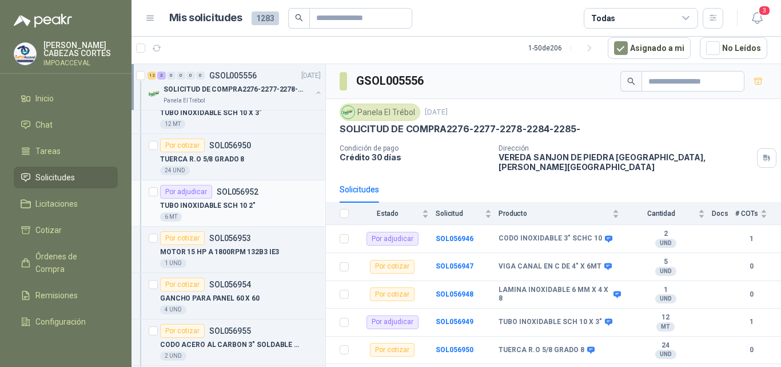
scroll to position [286, 0]
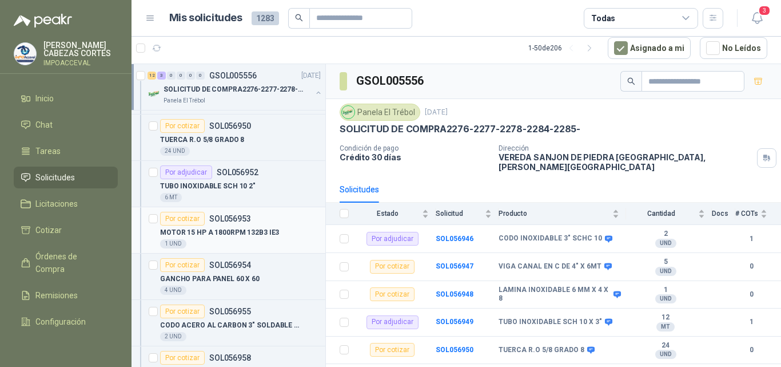
click at [238, 231] on p "MOTOR 15 HP A 1800RPM 132B3 IE3" at bounding box center [219, 232] width 119 height 11
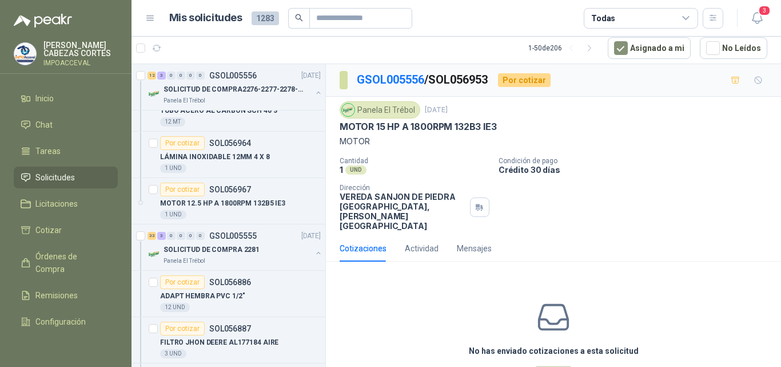
scroll to position [686, 0]
click at [233, 243] on div "SOLICITUD DE COMPRA 2281" at bounding box center [238, 249] width 148 height 14
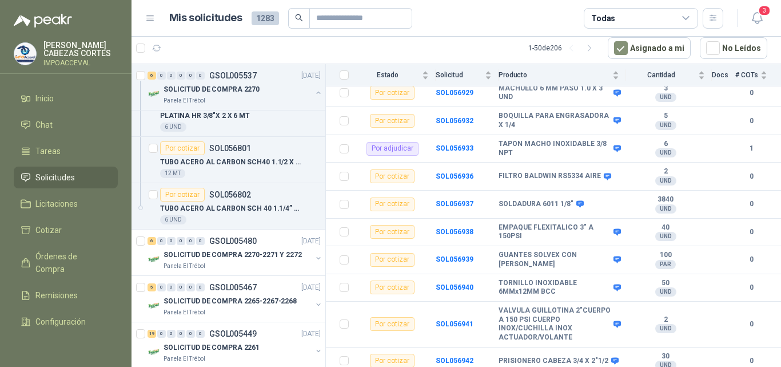
scroll to position [2745, 0]
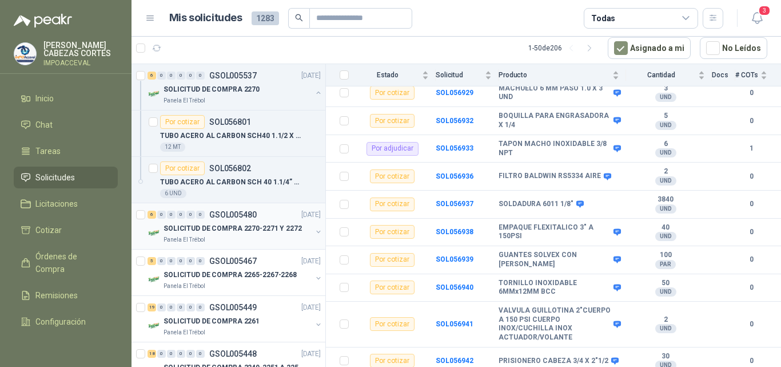
click at [244, 219] on div "6 0 0 0 0 0 GSOL005480 [DATE]" at bounding box center [236, 215] width 176 height 14
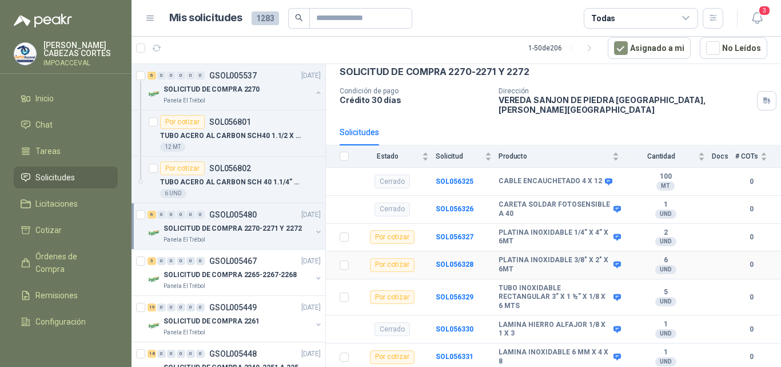
scroll to position [109, 0]
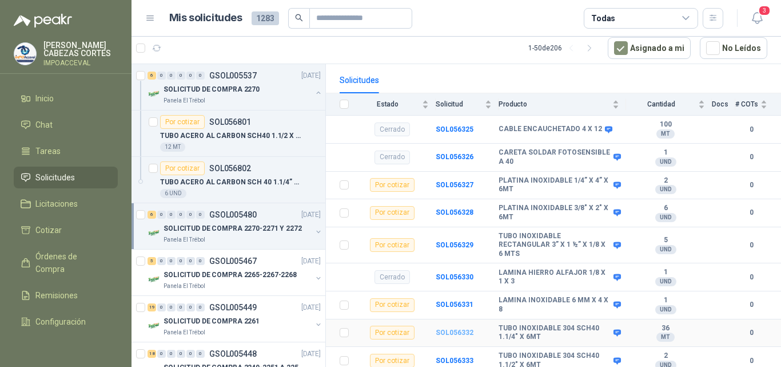
click at [458, 328] on b "SOL056332" at bounding box center [455, 332] width 38 height 8
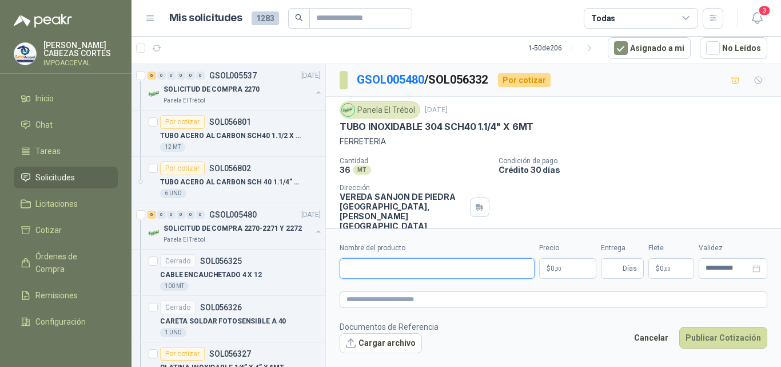
click at [368, 275] on input "Nombre del producto" at bounding box center [437, 268] width 195 height 21
type input "**********"
click at [559, 267] on span ",00" at bounding box center [558, 268] width 7 height 6
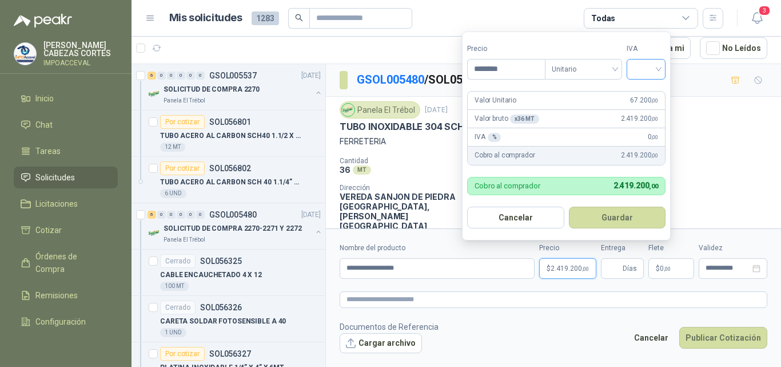
click at [663, 69] on div at bounding box center [646, 69] width 39 height 21
type input "********"
click at [642, 92] on div "19%" at bounding box center [648, 92] width 21 height 13
click at [622, 222] on button "Guardar" at bounding box center [619, 217] width 98 height 22
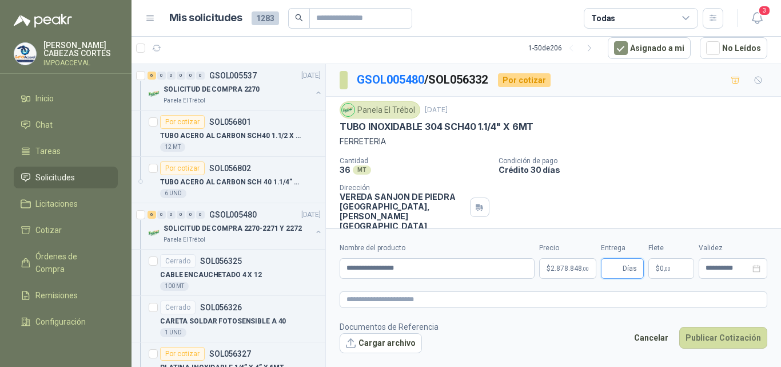
click at [615, 269] on input "Entrega" at bounding box center [614, 268] width 13 height 19
type input "*"
click at [666, 271] on span ",00" at bounding box center [667, 268] width 7 height 6
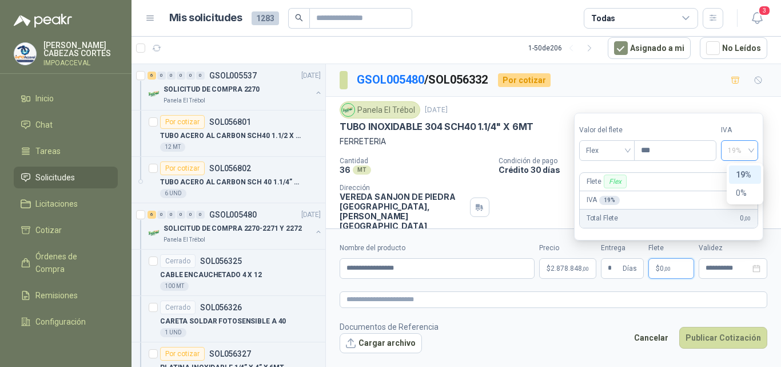
click at [752, 147] on span "19%" at bounding box center [739, 150] width 23 height 17
click at [739, 175] on div "19%" at bounding box center [745, 174] width 18 height 13
click at [668, 269] on span ",00" at bounding box center [667, 268] width 7 height 6
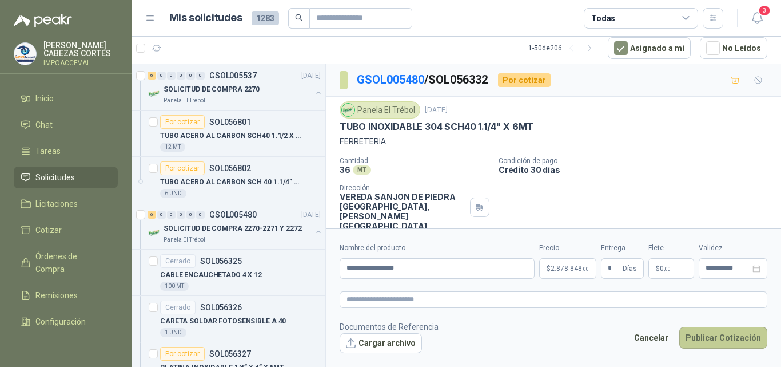
click at [733, 339] on button "Publicar Cotización" at bounding box center [723, 338] width 88 height 22
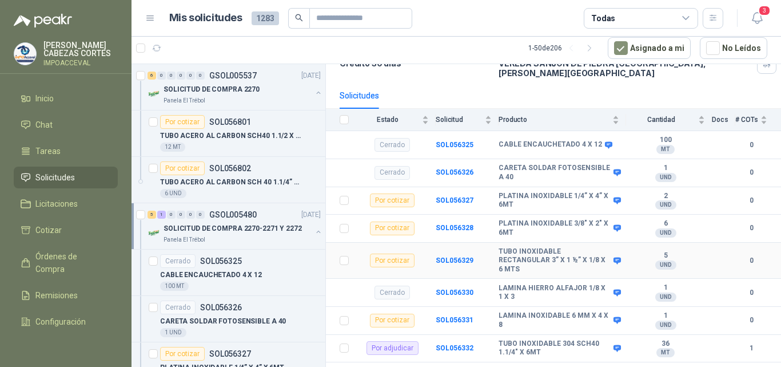
scroll to position [109, 0]
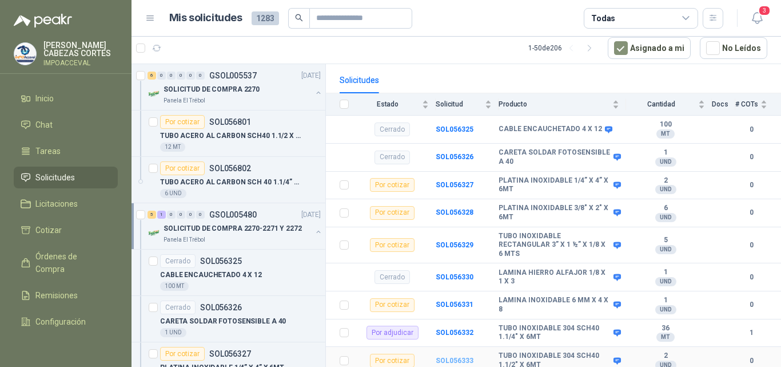
click at [456, 356] on b "SOL056333" at bounding box center [455, 360] width 38 height 8
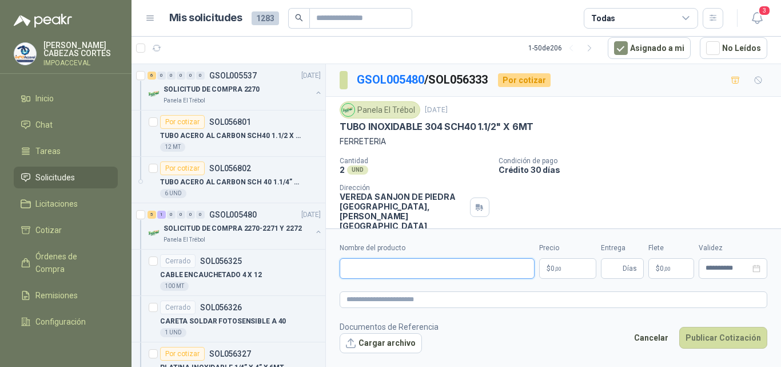
click at [358, 272] on input "Nombre del producto" at bounding box center [437, 268] width 195 height 21
type input "**********"
click at [558, 271] on span ",00" at bounding box center [558, 268] width 7 height 6
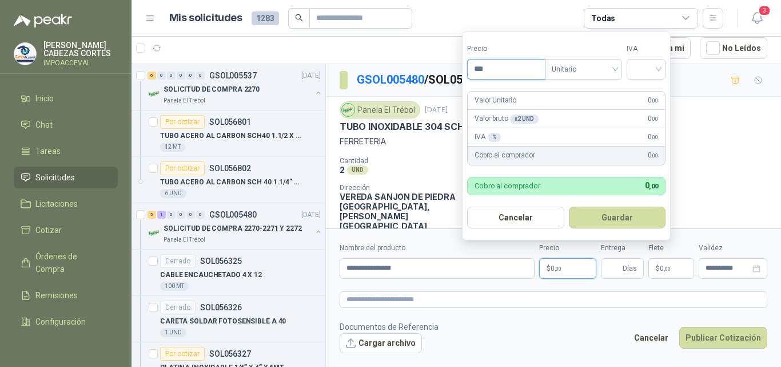
click at [491, 71] on input "***" at bounding box center [506, 68] width 77 height 19
type input "********"
click at [659, 70] on input "search" at bounding box center [646, 67] width 25 height 17
click at [643, 91] on div "19%" at bounding box center [648, 92] width 21 height 13
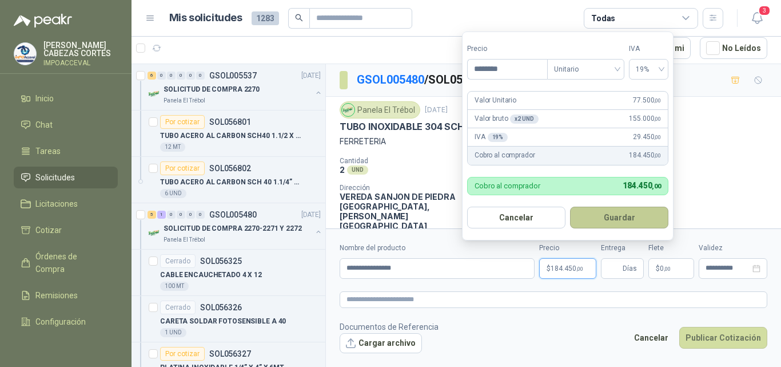
click at [617, 222] on button "Guardar" at bounding box center [619, 217] width 98 height 22
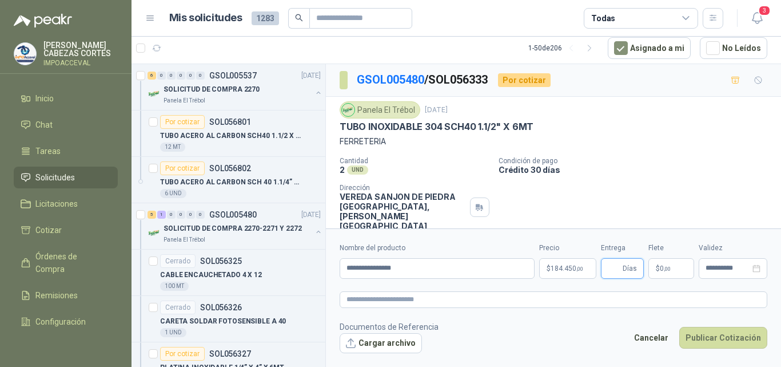
click at [610, 271] on input "Entrega" at bounding box center [614, 268] width 13 height 19
type input "*"
click at [730, 336] on button "Publicar Cotización" at bounding box center [723, 338] width 88 height 22
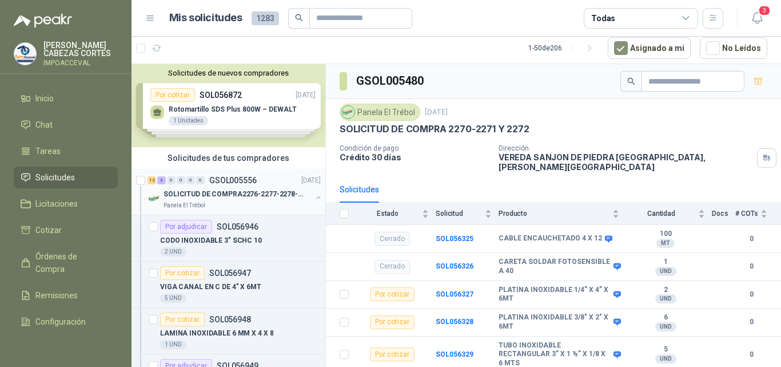
click at [232, 189] on p "SOLICITUD DE COMPRA2276-2277-2278-2284-2285-" at bounding box center [235, 194] width 142 height 11
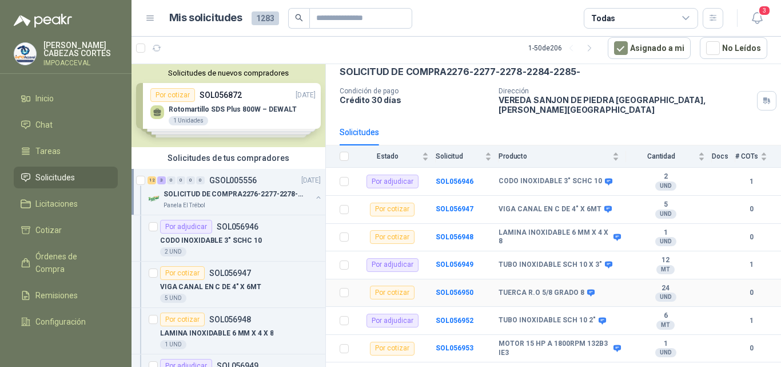
scroll to position [114, 0]
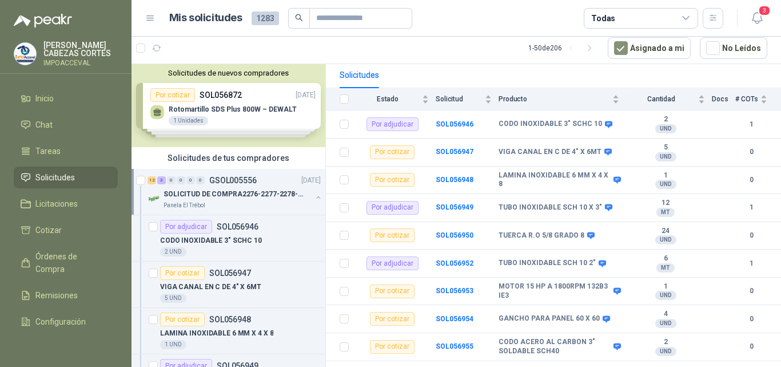
click at [256, 189] on p "SOLICITUD DE COMPRA2276-2277-2278-2284-2285-" at bounding box center [235, 194] width 142 height 11
click at [253, 101] on div "Solicitudes de nuevos compradores Por cotizar SOL056872 [DATE] Rotomartillo SDS…" at bounding box center [229, 105] width 194 height 83
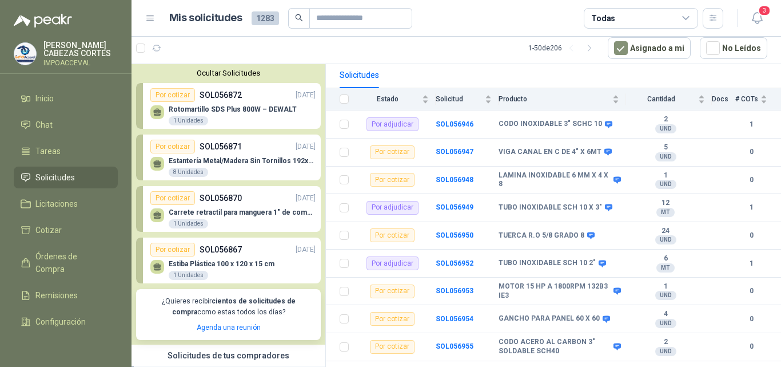
click at [226, 160] on p "Estantería Metal/Madera Sin Tornillos 192x100x50 cm 5 Niveles Gris" at bounding box center [242, 161] width 147 height 8
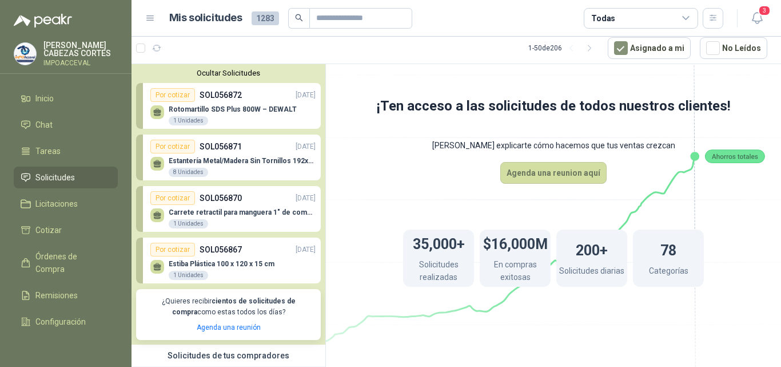
click at [231, 208] on div "Carrete retractil para manguera 1" de combustible 1 Unidades" at bounding box center [232, 217] width 165 height 24
click at [241, 268] on div "Estiba Plástica 100 x 120 x 15 cm 1 Unidades" at bounding box center [222, 270] width 106 height 21
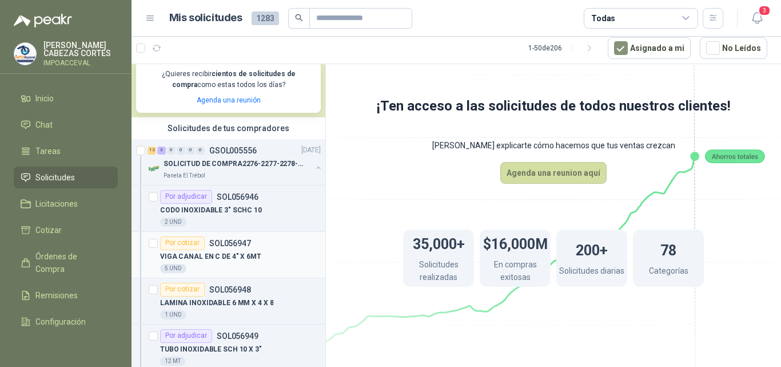
scroll to position [229, 0]
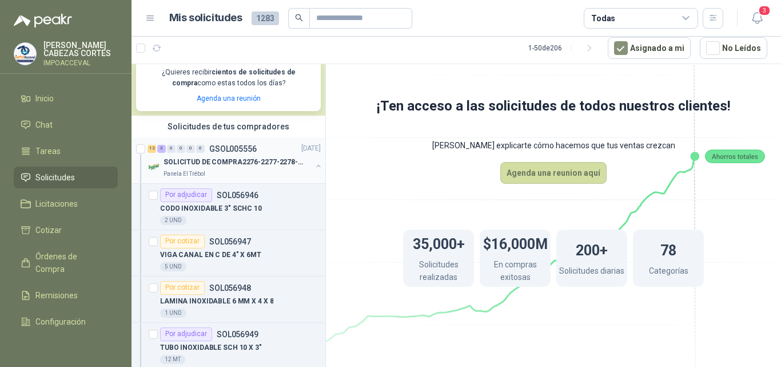
click at [239, 150] on p "GSOL005556" at bounding box center [232, 149] width 47 height 8
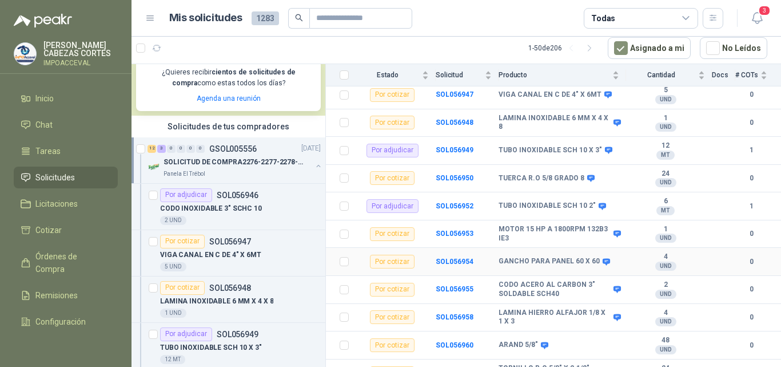
scroll to position [114, 0]
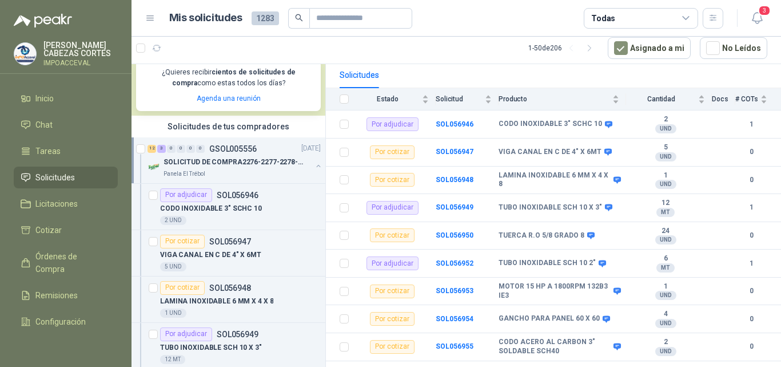
click at [248, 85] on p "¿Quieres recibir cientos de solicitudes de compra como estas todos los días?" at bounding box center [228, 78] width 171 height 22
click at [245, 148] on p "GSOL005556" at bounding box center [232, 149] width 47 height 8
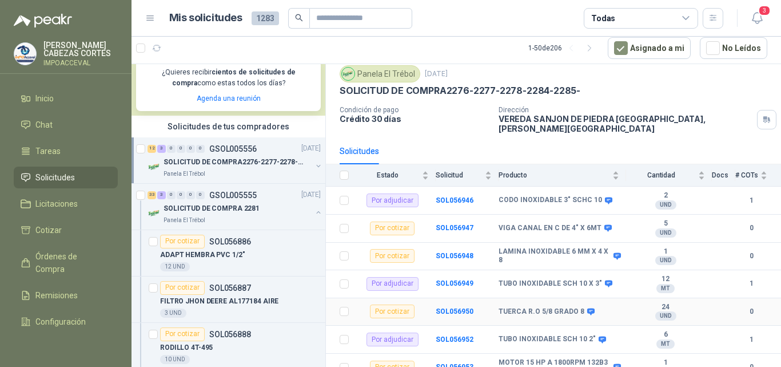
scroll to position [0, 0]
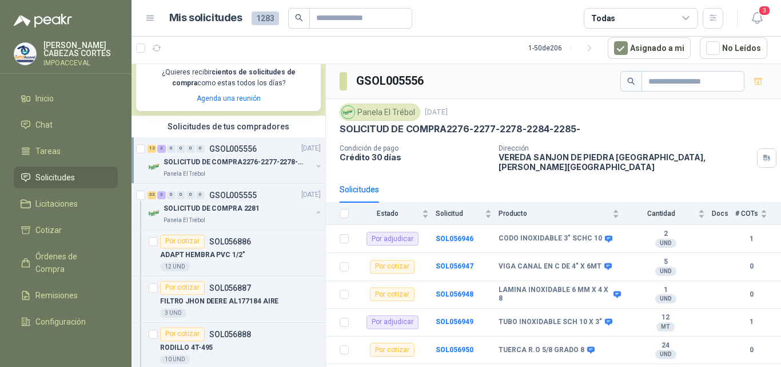
click at [217, 161] on p "SOLICITUD DE COMPRA2276-2277-2278-2284-2285-" at bounding box center [235, 162] width 142 height 11
click at [252, 199] on p "GSOL005555" at bounding box center [232, 195] width 47 height 8
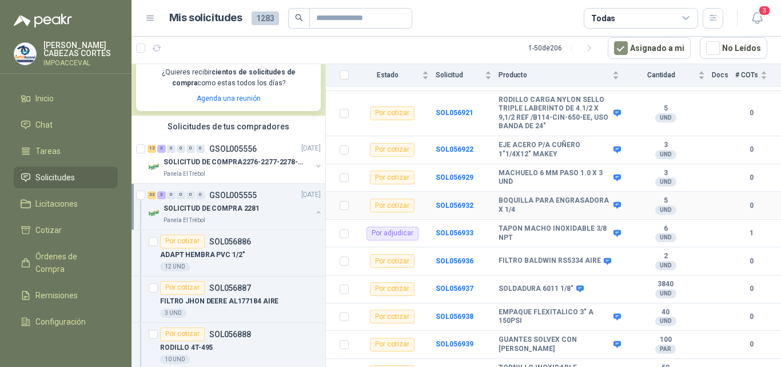
scroll to position [858, 0]
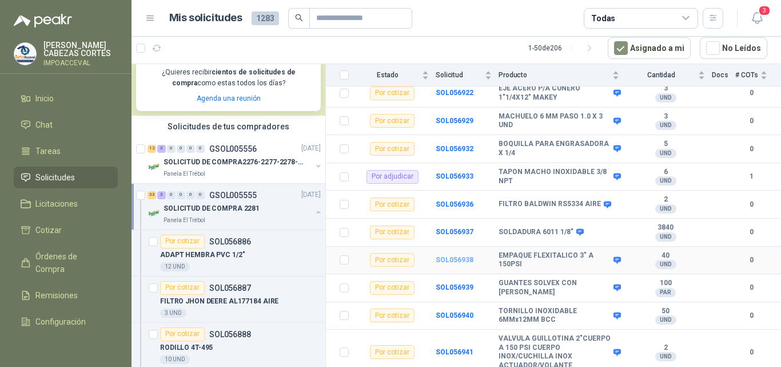
click at [450, 256] on b "SOL056938" at bounding box center [455, 260] width 38 height 8
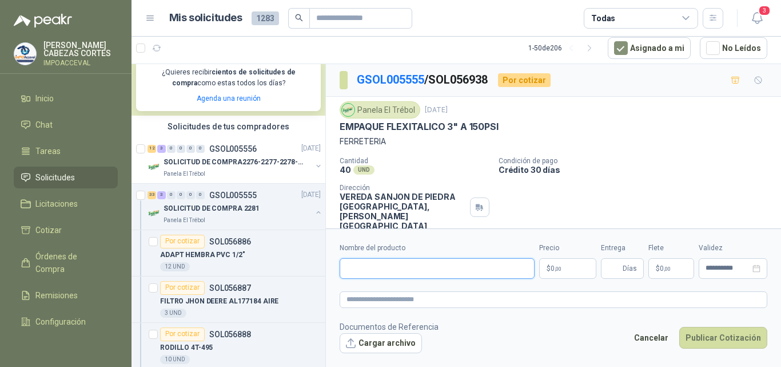
click at [357, 267] on input "Nombre del producto" at bounding box center [437, 268] width 195 height 21
type input "**********"
click at [561, 271] on span ",00" at bounding box center [558, 268] width 7 height 6
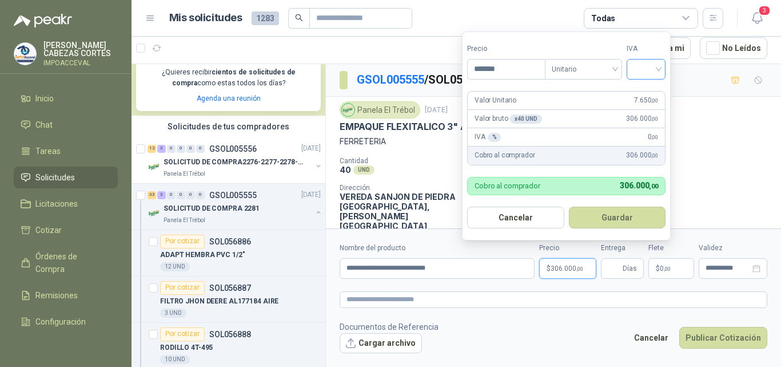
type input "*******"
click at [659, 67] on input "search" at bounding box center [646, 67] width 25 height 17
click at [642, 90] on div "19%" at bounding box center [648, 92] width 21 height 13
click at [619, 215] on button "Guardar" at bounding box center [619, 217] width 98 height 22
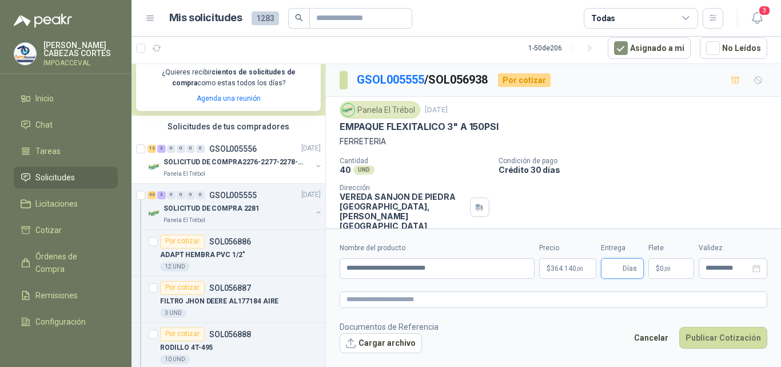
drag, startPoint x: 613, startPoint y: 269, endPoint x: 605, endPoint y: 289, distance: 21.6
click at [613, 269] on input "Entrega" at bounding box center [614, 268] width 13 height 19
type input "*"
click at [728, 336] on button "Publicar Cotización" at bounding box center [723, 338] width 88 height 22
